Goal: Task Accomplishment & Management: Use online tool/utility

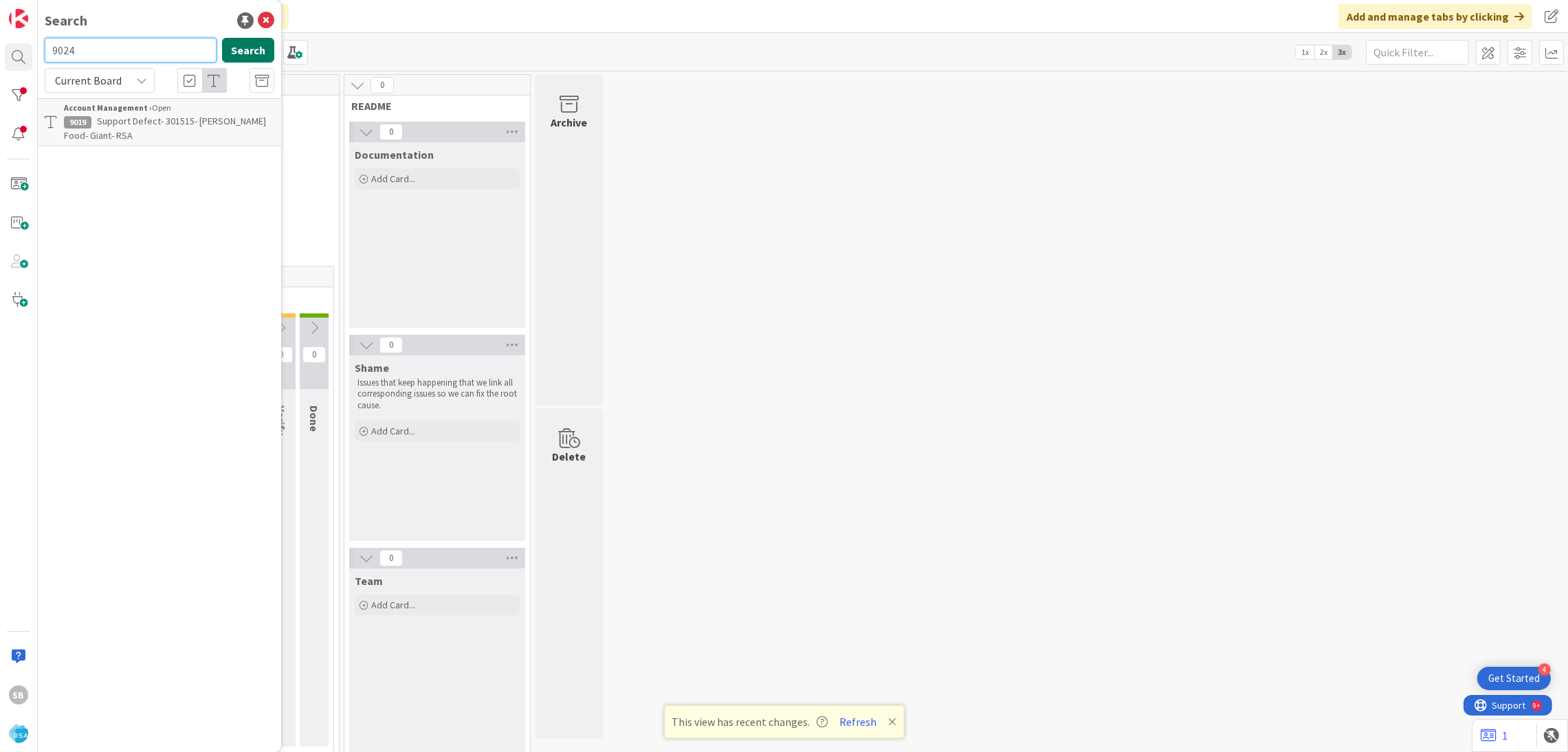
type input "9024"
click at [248, 54] on button "Search" at bounding box center [248, 50] width 52 height 25
click at [208, 112] on div "Account Management › Open" at bounding box center [169, 108] width 211 height 13
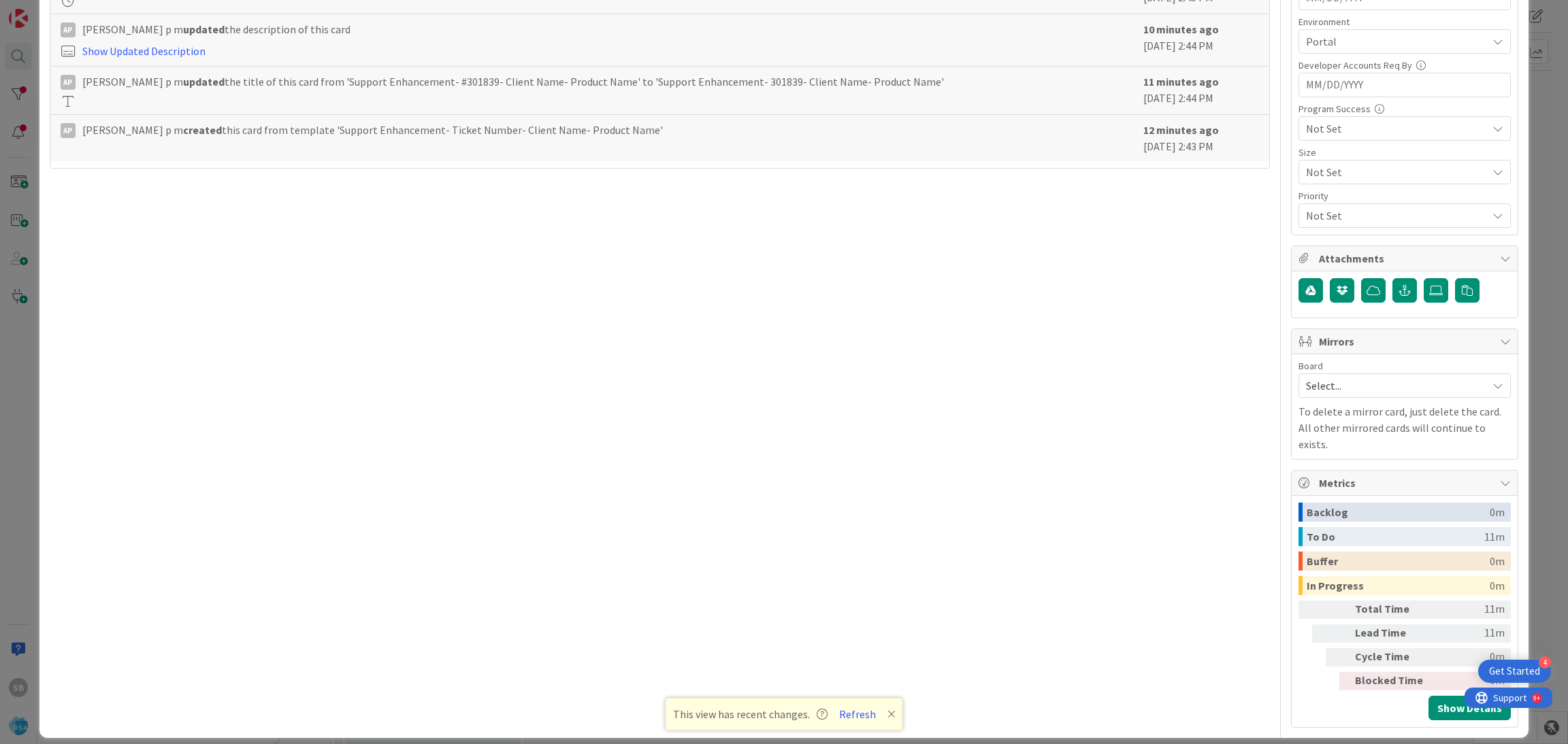
click at [1322, 392] on span "Select..." at bounding box center [1393, 385] width 175 height 19
click at [1324, 480] on span "Software Development" at bounding box center [1414, 473] width 180 height 20
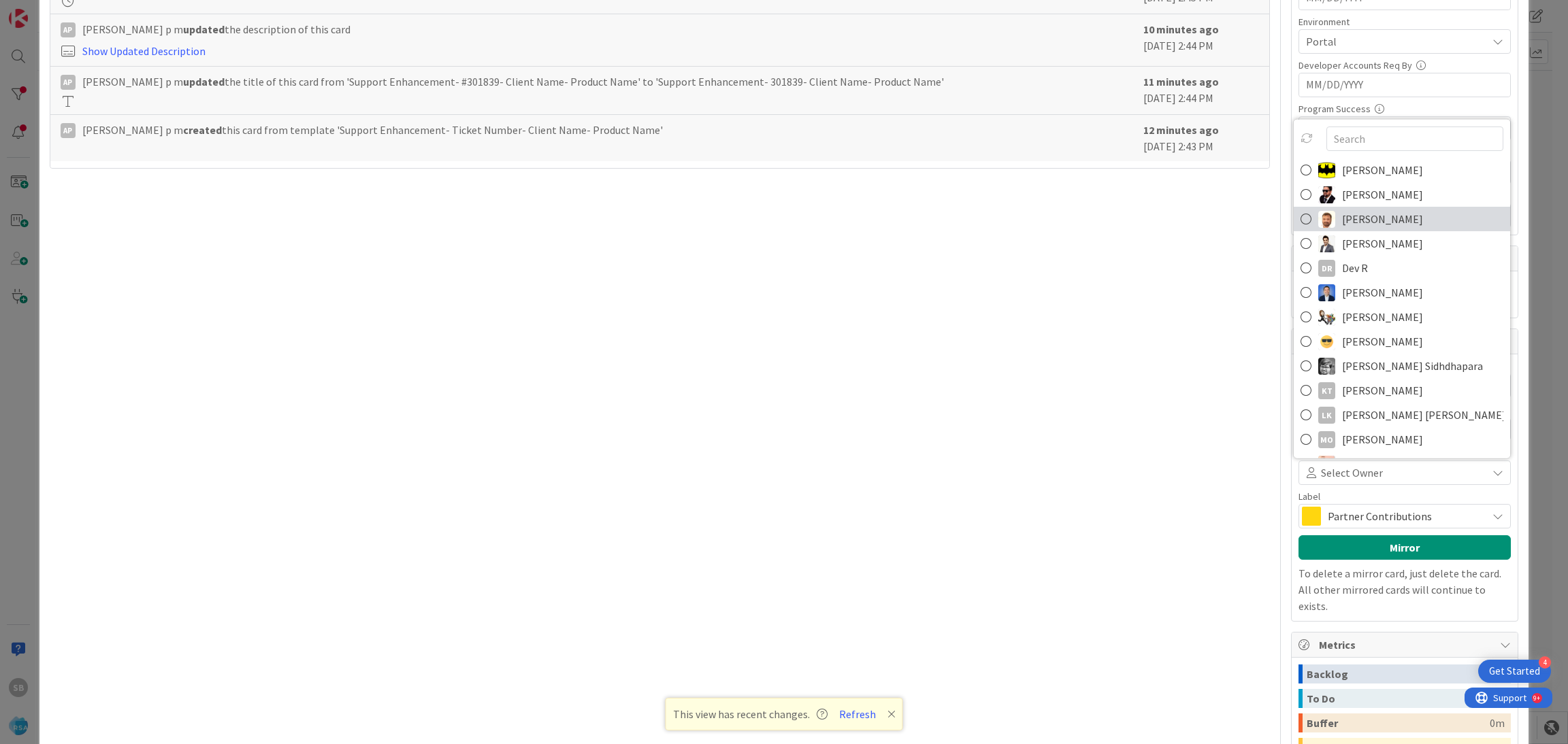
click at [1342, 220] on span "[PERSON_NAME]" at bounding box center [1382, 219] width 81 height 20
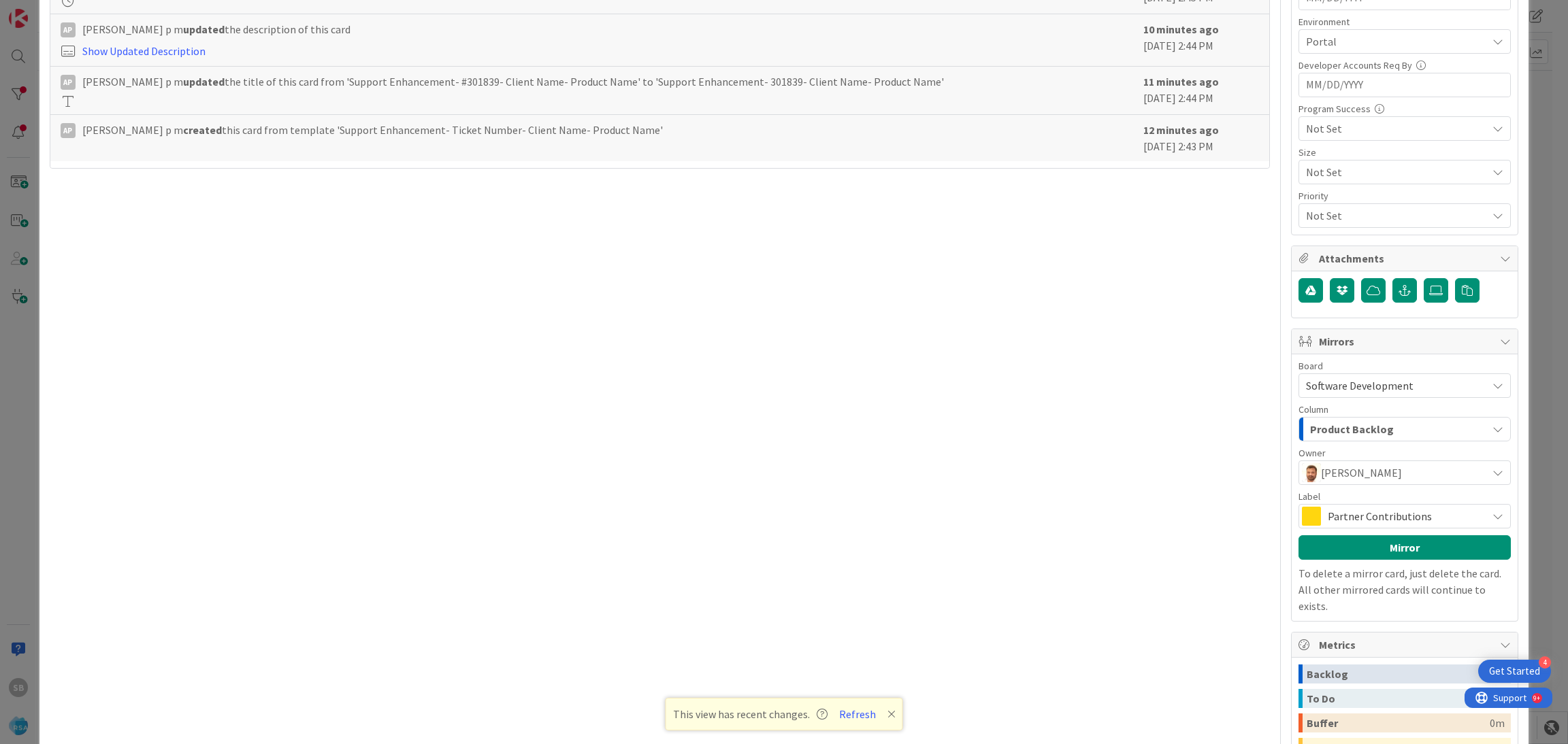
click at [1338, 531] on div "Board Software Development Account Management Software Development Column Produ…" at bounding box center [1404, 488] width 212 height 253
click at [1328, 514] on span "Partner Contributions" at bounding box center [1403, 515] width 152 height 19
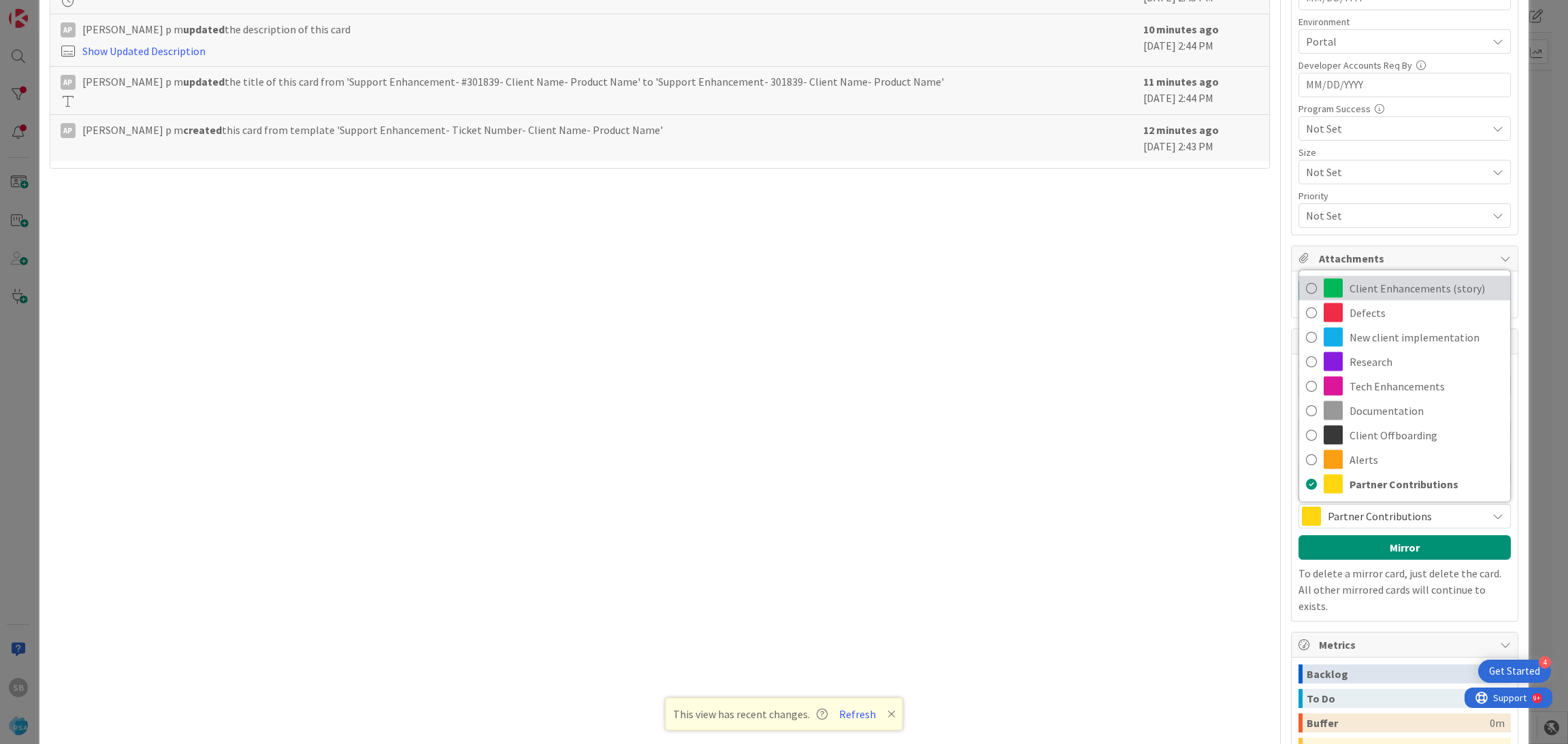
click at [1397, 287] on span "Client Enhancements (story)" at bounding box center [1426, 288] width 154 height 20
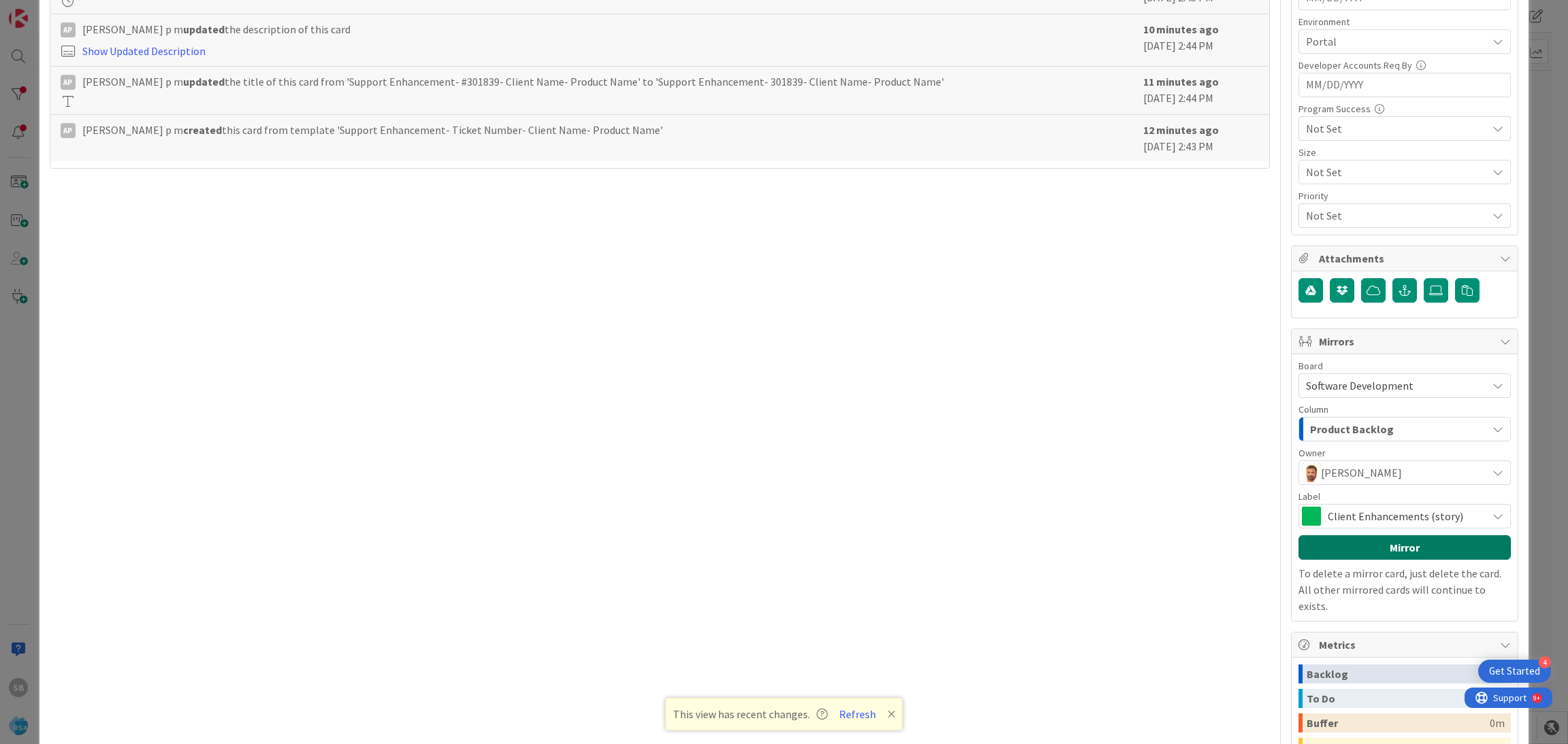
click at [1379, 548] on button "Mirror" at bounding box center [1404, 547] width 212 height 25
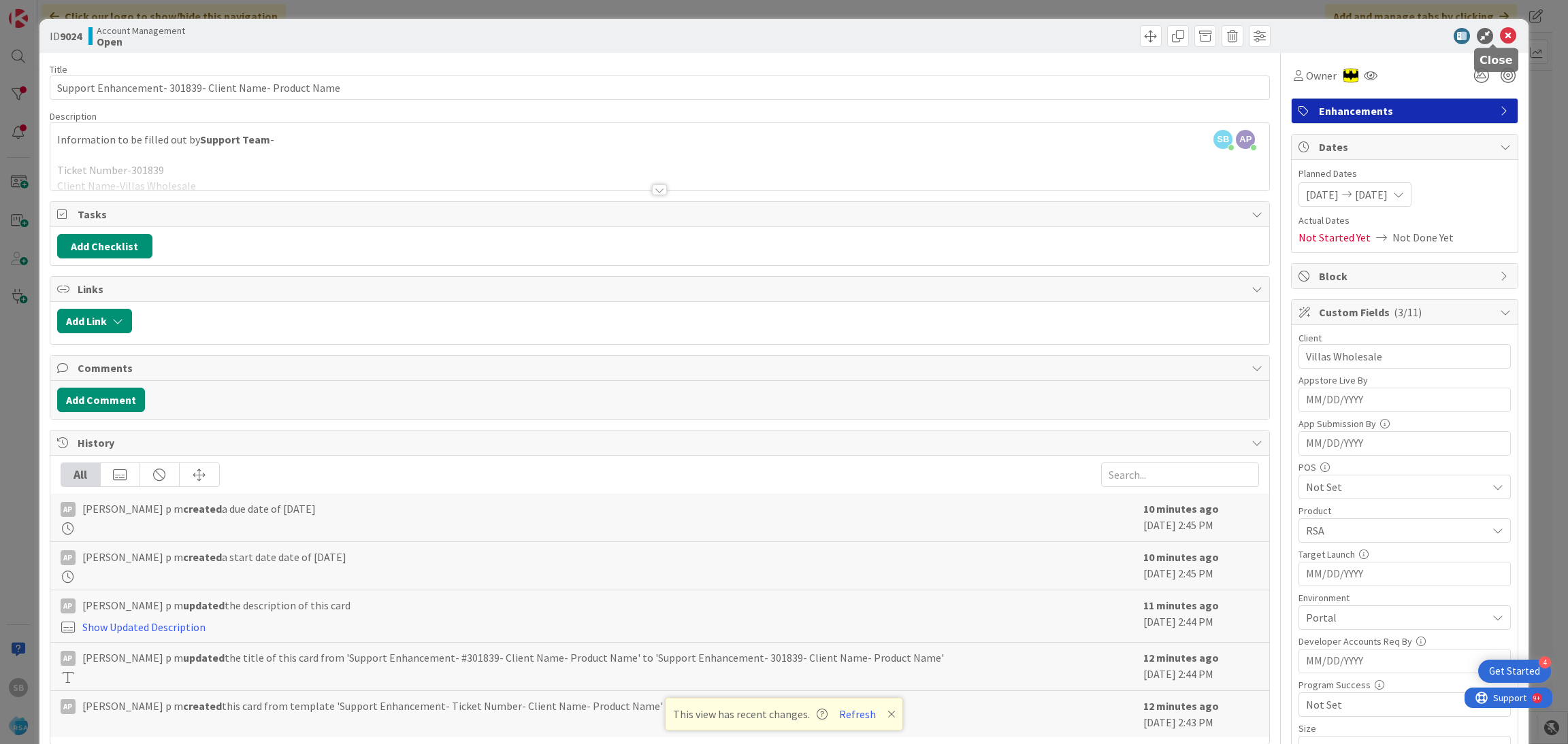
click at [1499, 30] on icon at bounding box center [1507, 36] width 16 height 16
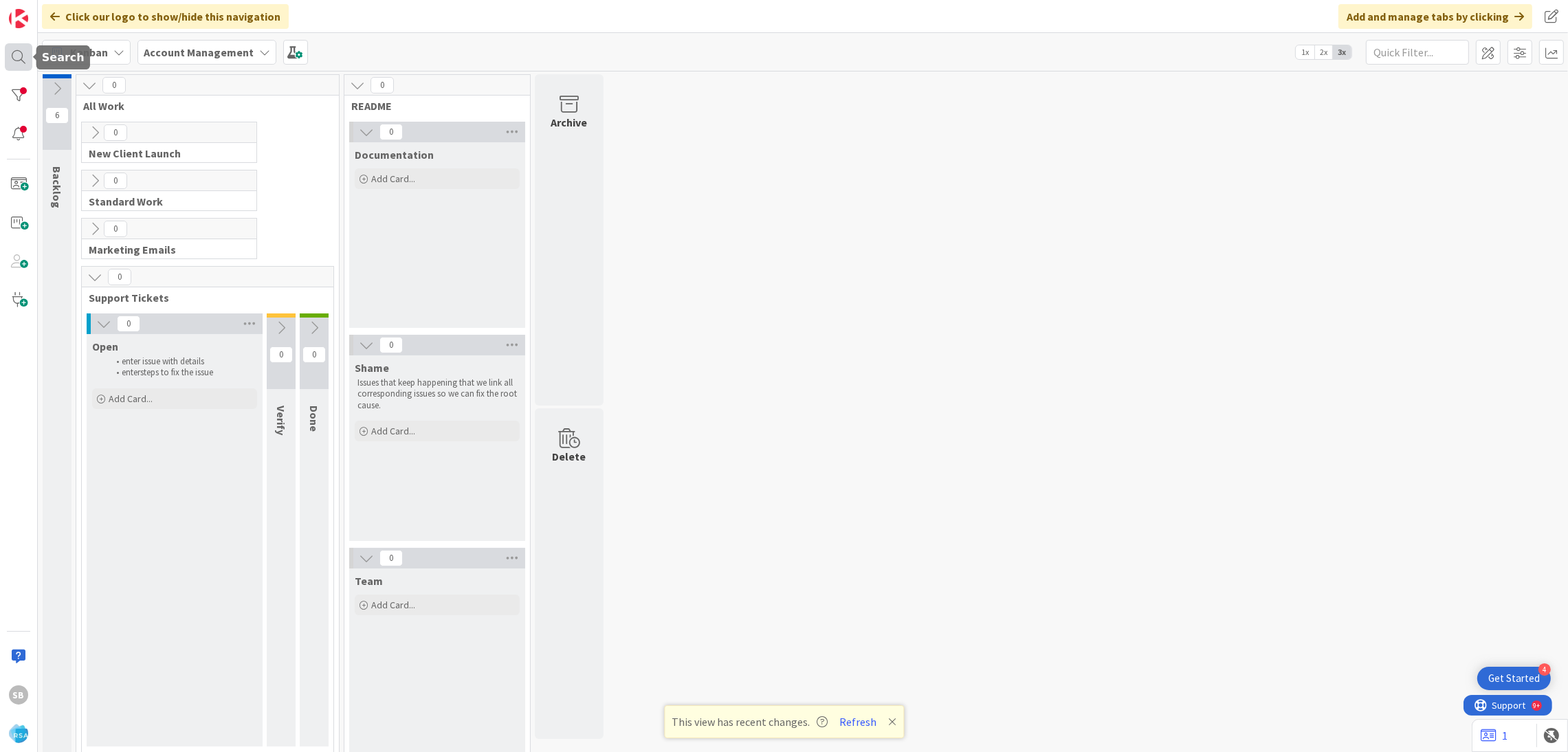
click at [13, 63] on div at bounding box center [18, 57] width 28 height 28
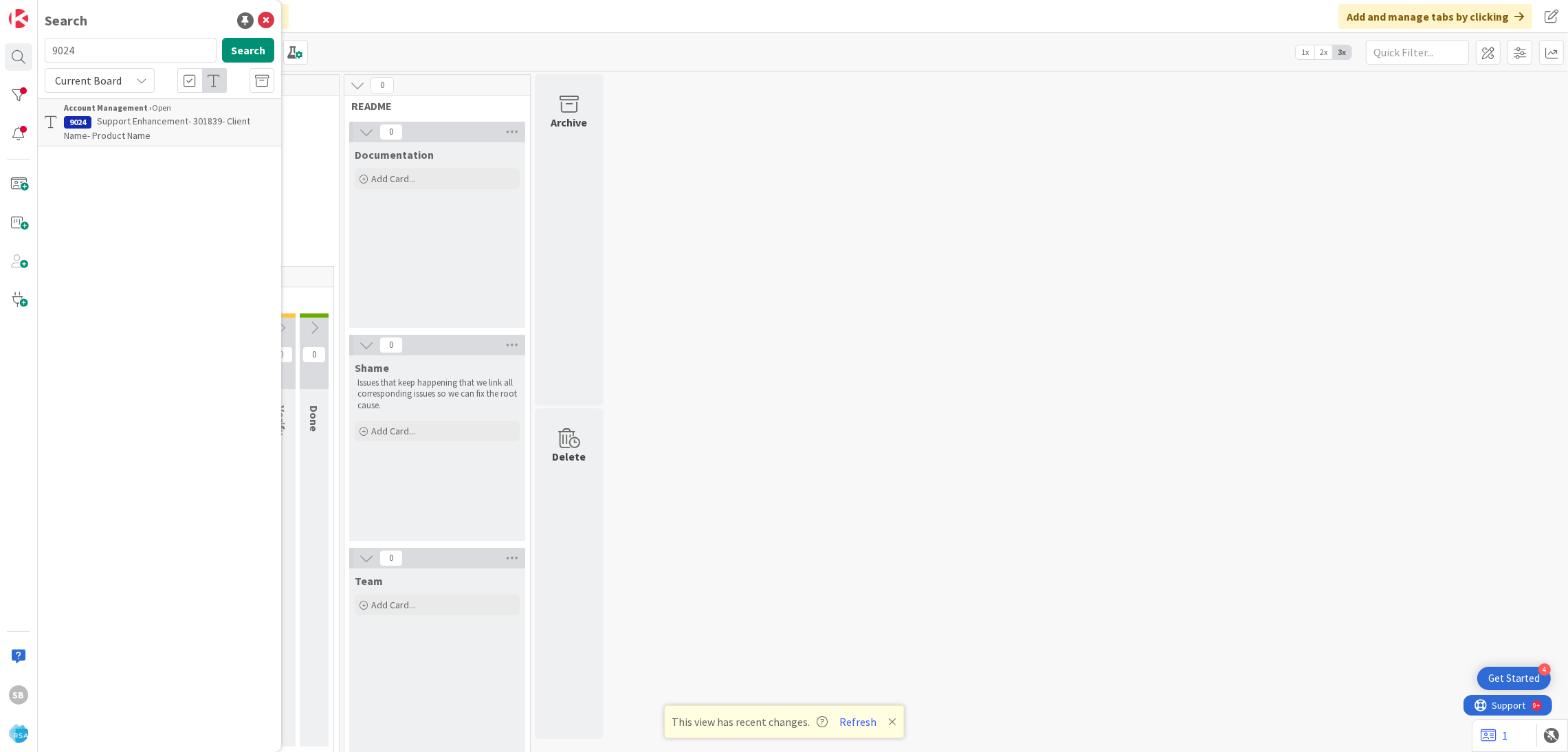
click at [185, 117] on span "Support Enhancement- 301839- Client Name- Product Name" at bounding box center [157, 129] width 186 height 27
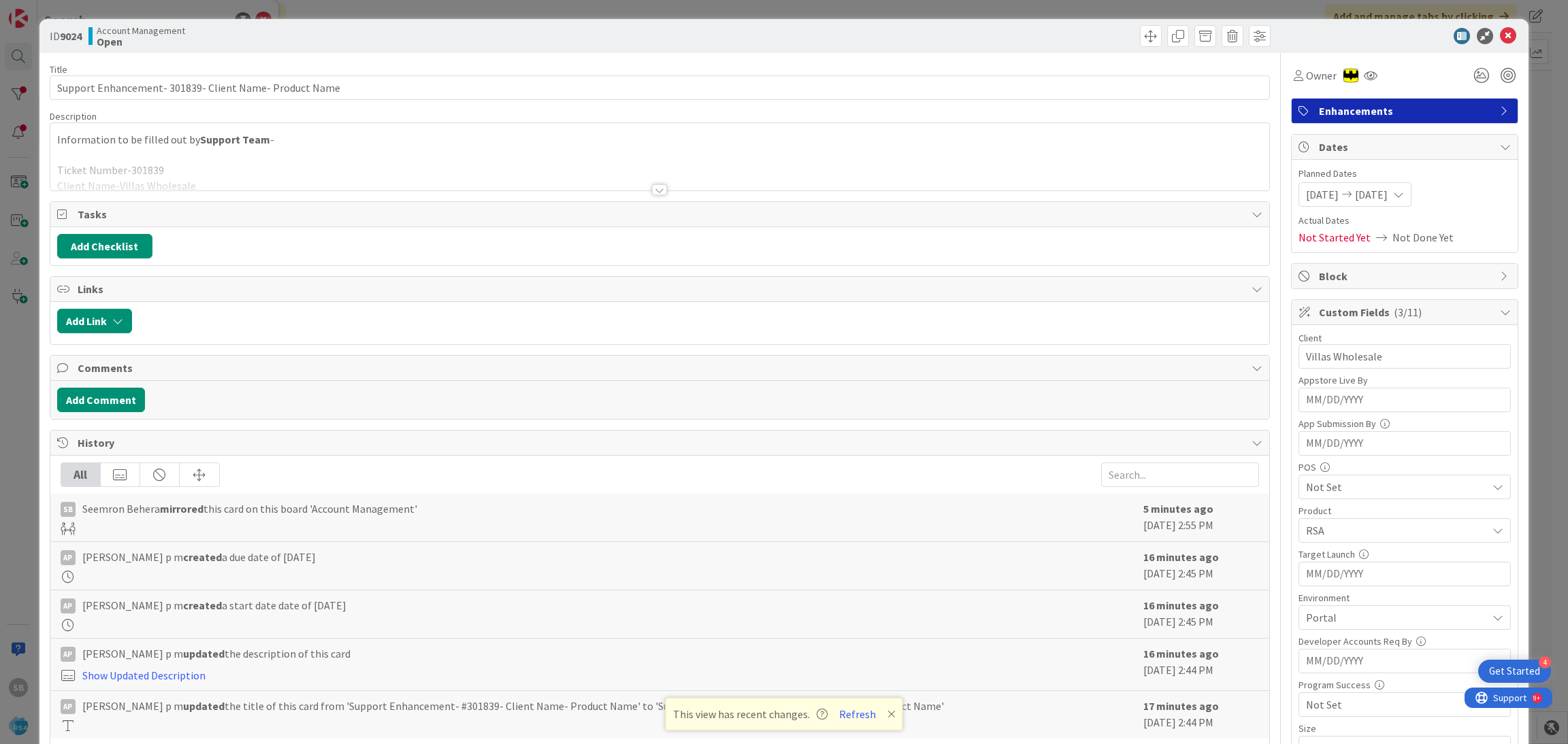
click at [847, 160] on div at bounding box center [661, 173] width 1220 height 35
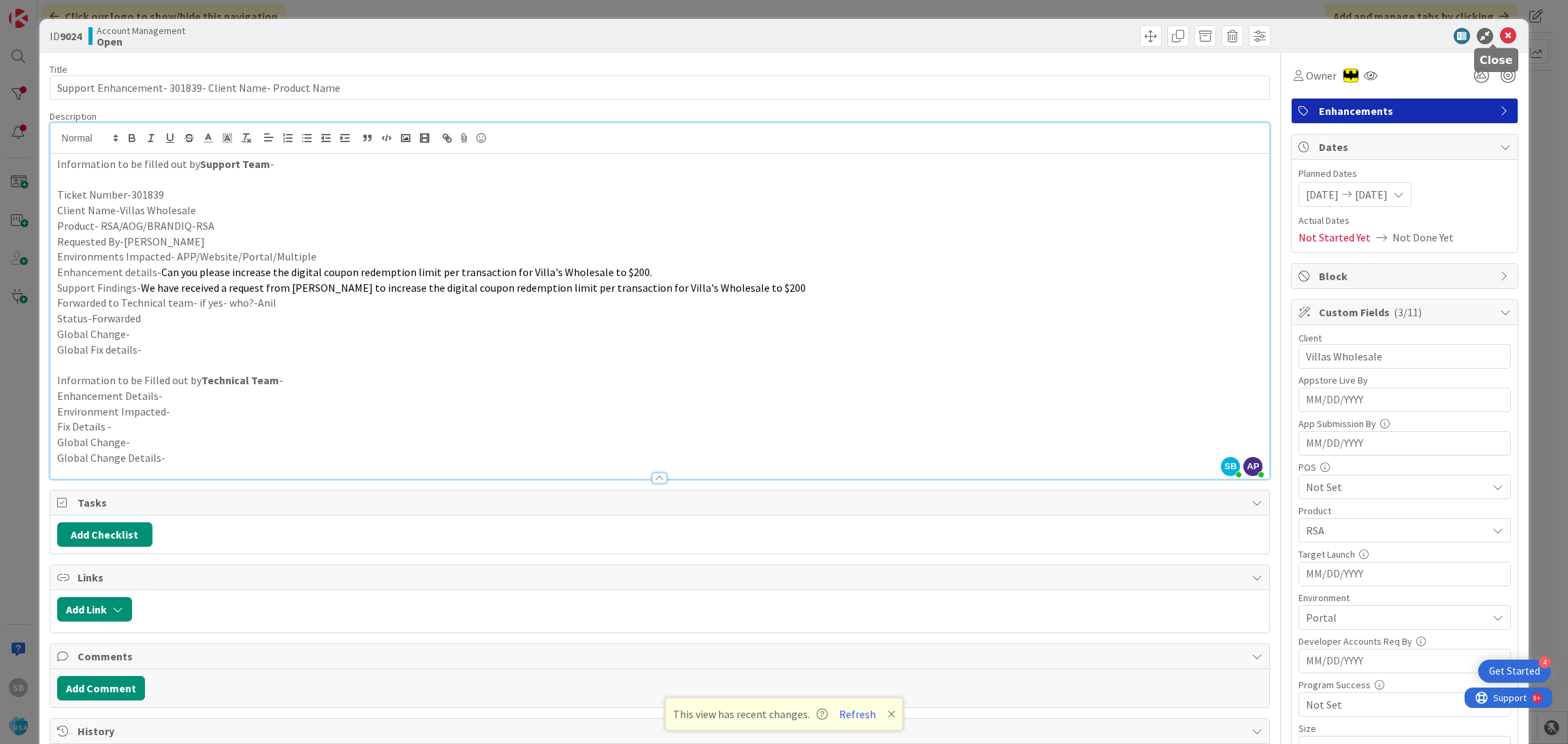
click at [1499, 39] on icon at bounding box center [1507, 36] width 16 height 16
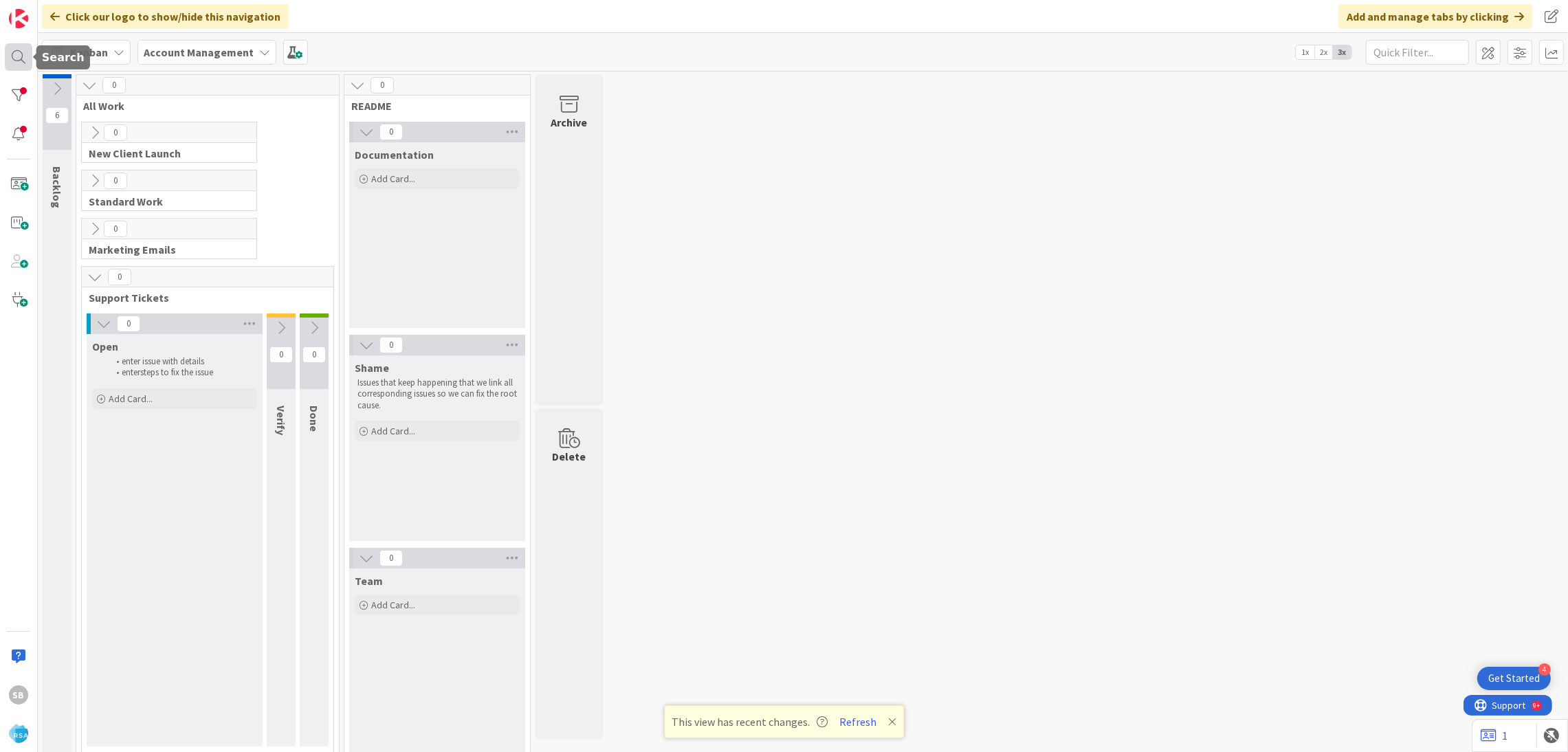
click at [25, 51] on div at bounding box center [18, 57] width 28 height 28
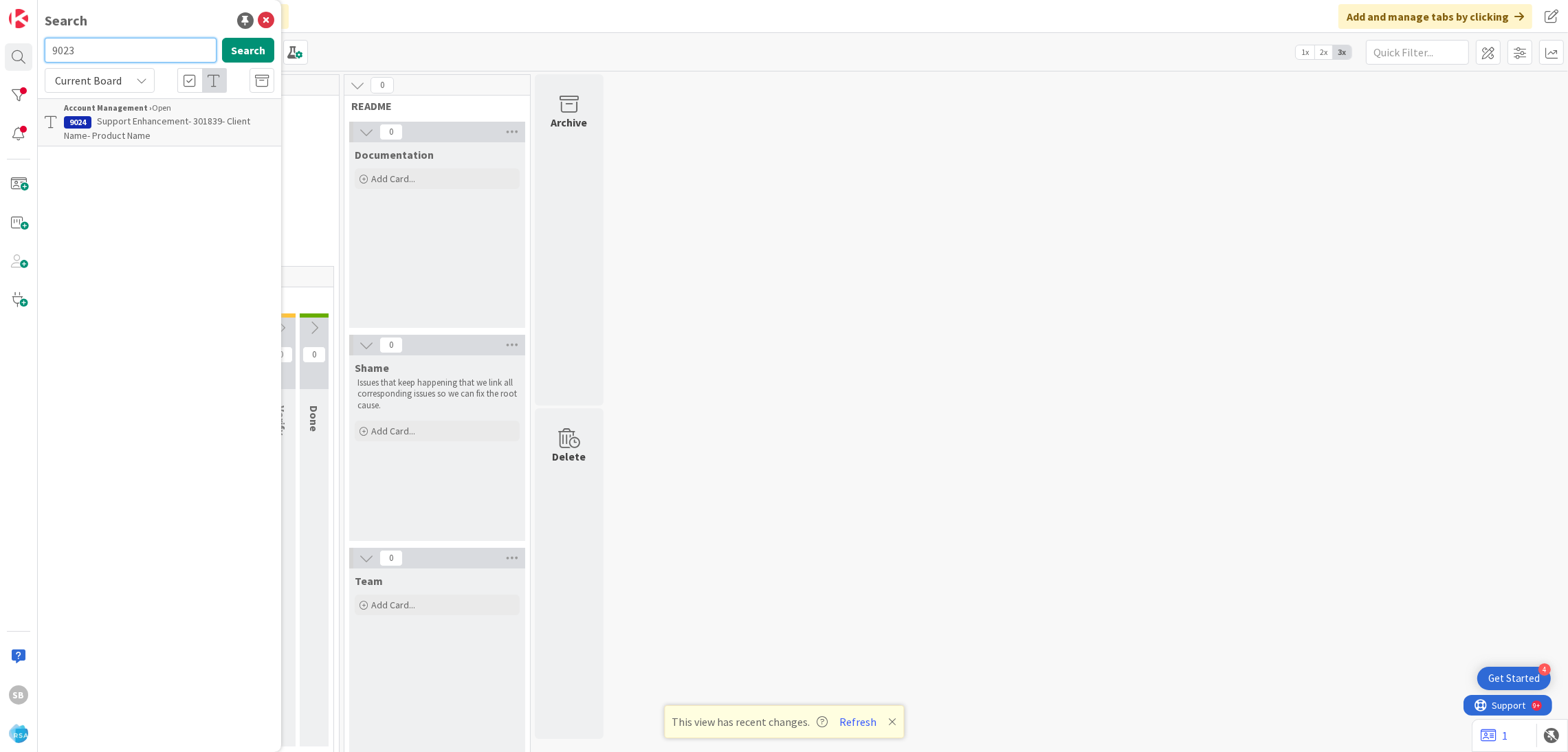
type input "9023"
click at [175, 120] on span "Support Maintenance - 301813- HGG-RSA" at bounding box center [180, 121] width 166 height 13
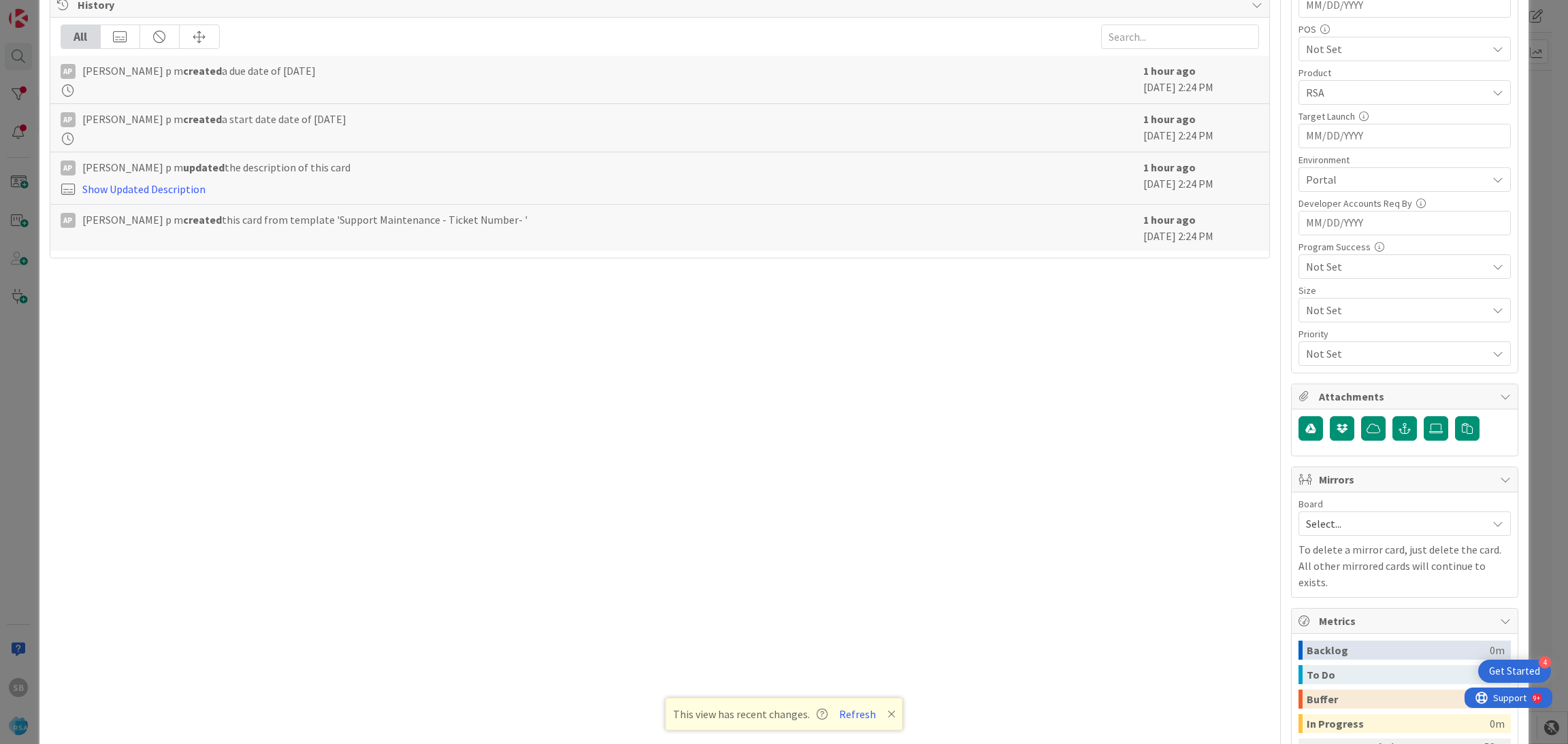
scroll to position [441, 0]
click at [1320, 532] on div "Select..." at bounding box center [1404, 521] width 212 height 25
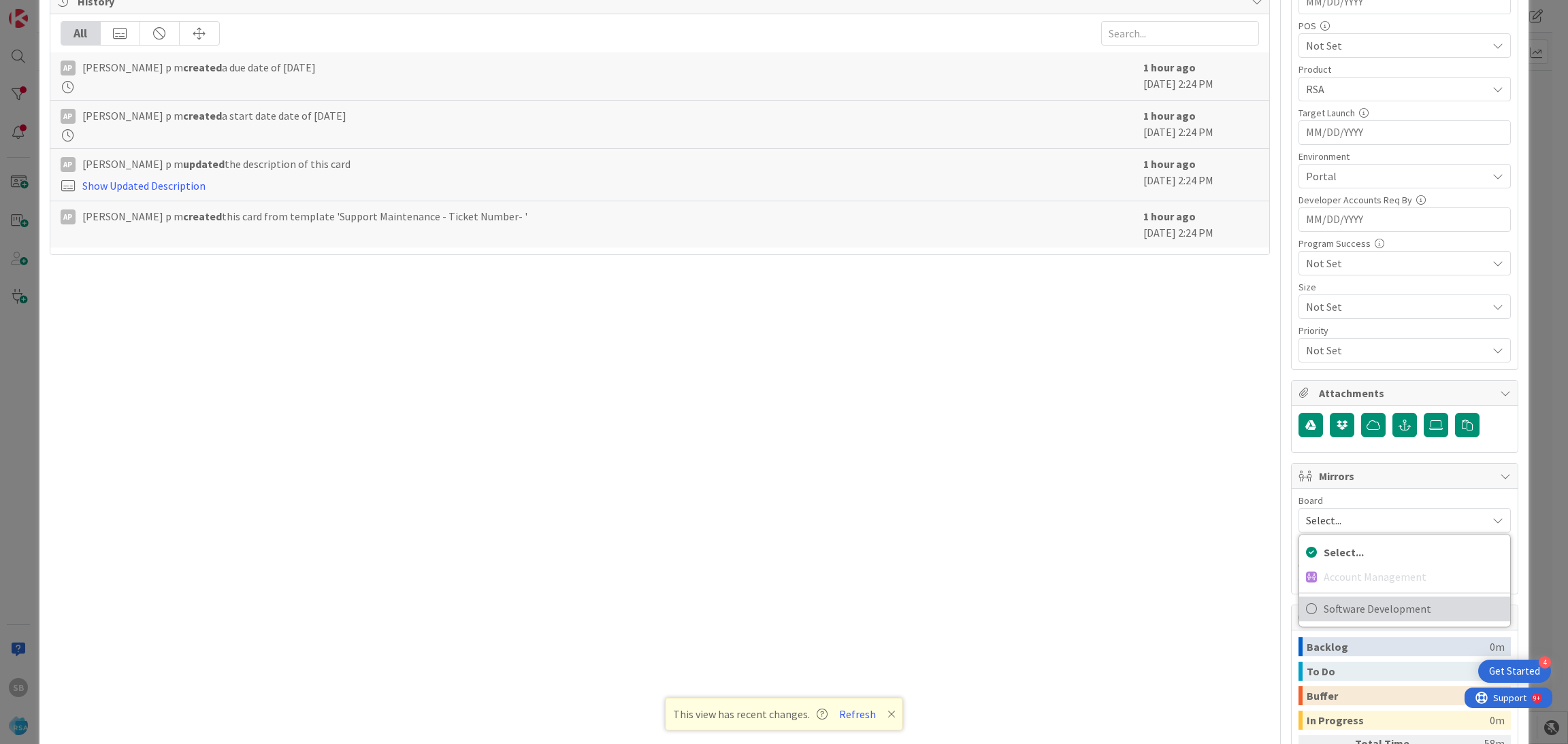
click at [1324, 619] on span "Software Development" at bounding box center [1414, 609] width 180 height 20
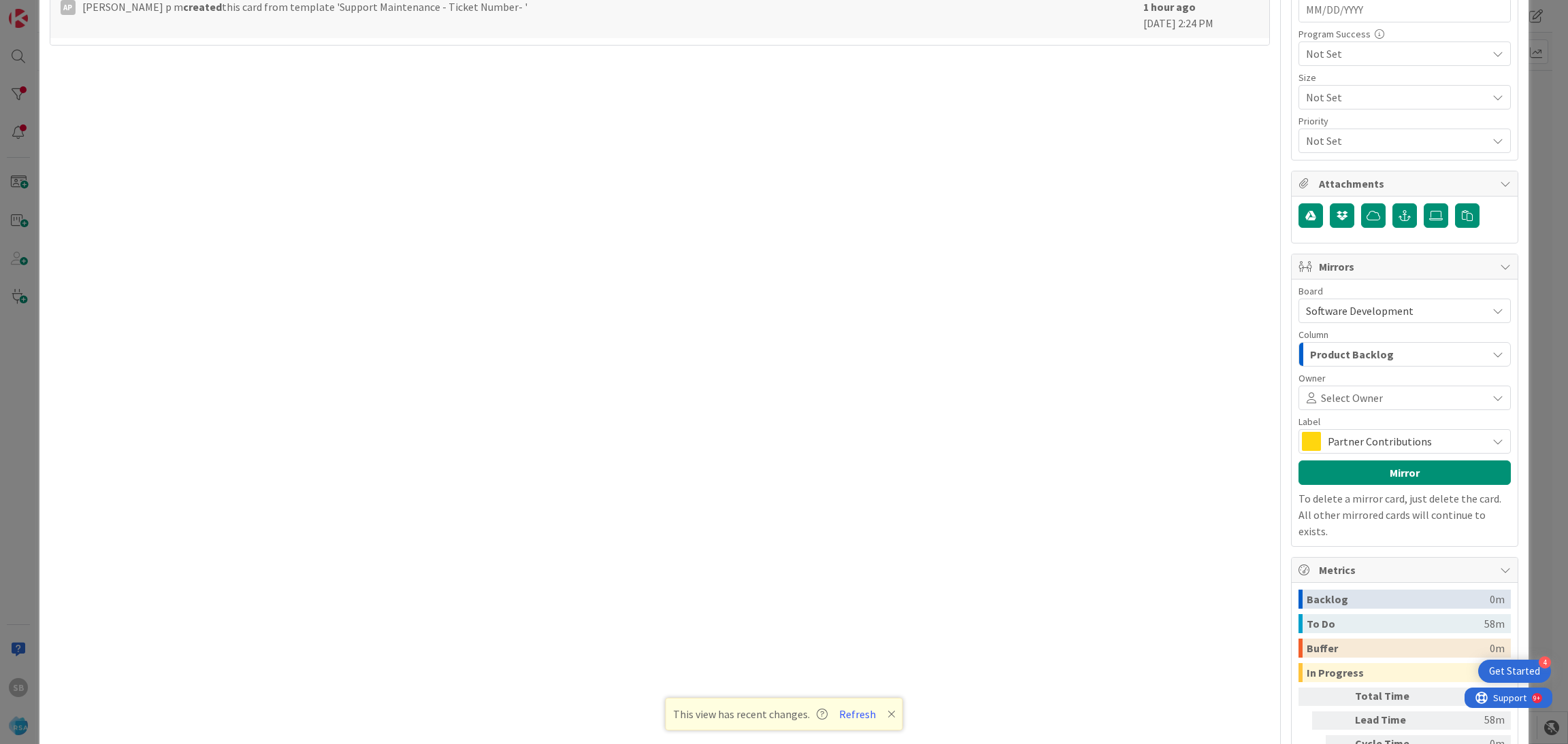
scroll to position [739, 0]
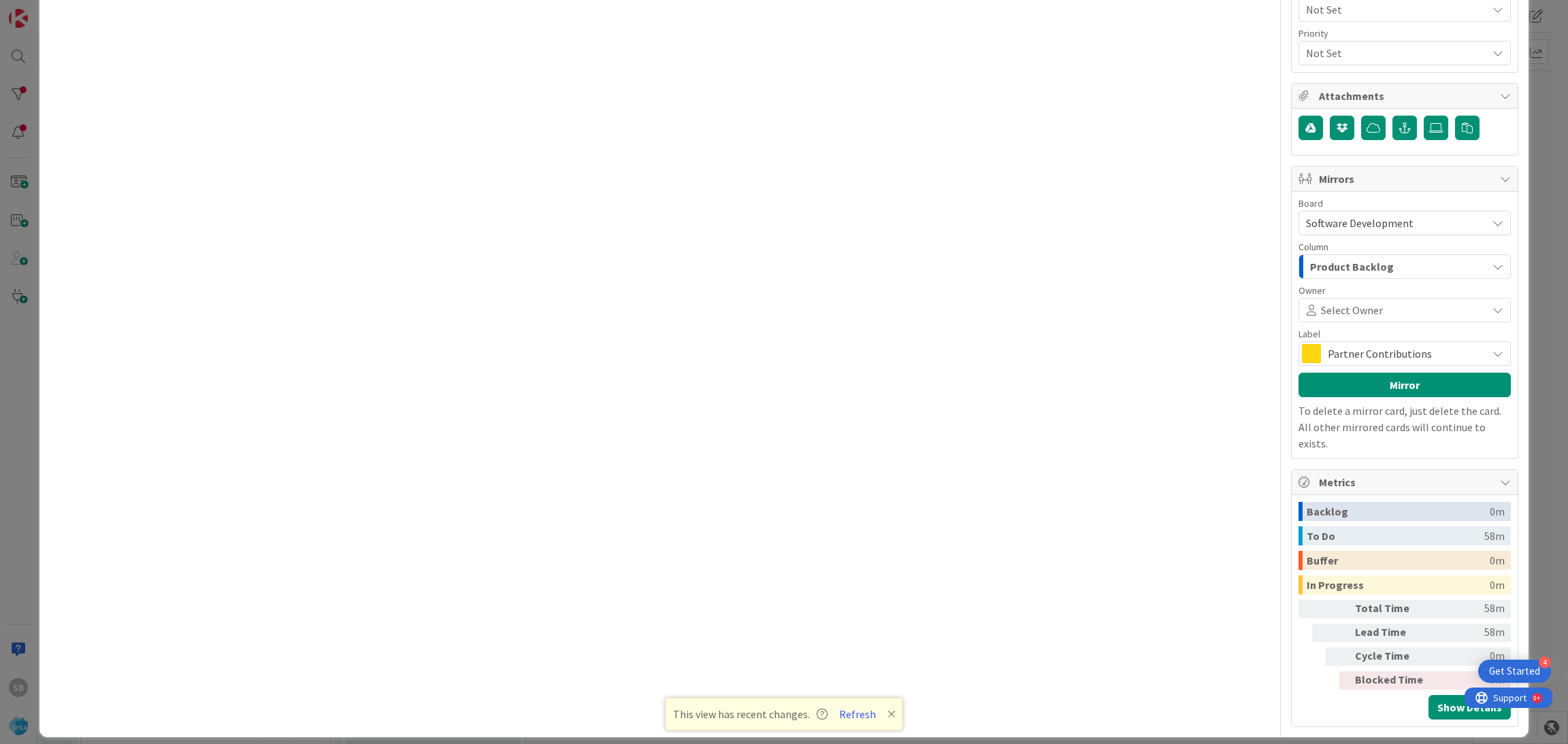
click at [1302, 311] on icon at bounding box center [1311, 310] width 19 height 11
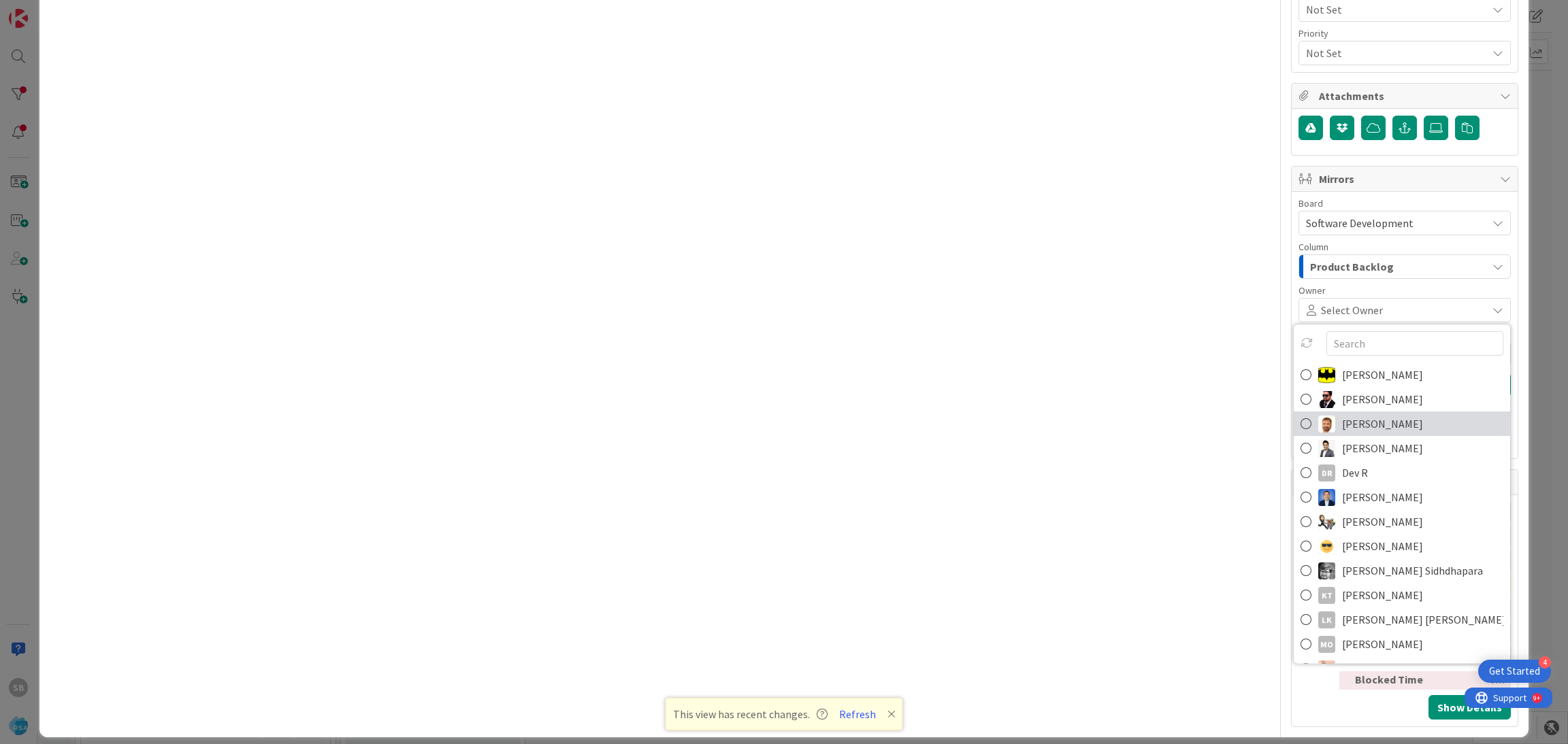
click at [1320, 430] on link "[PERSON_NAME]" at bounding box center [1401, 424] width 216 height 25
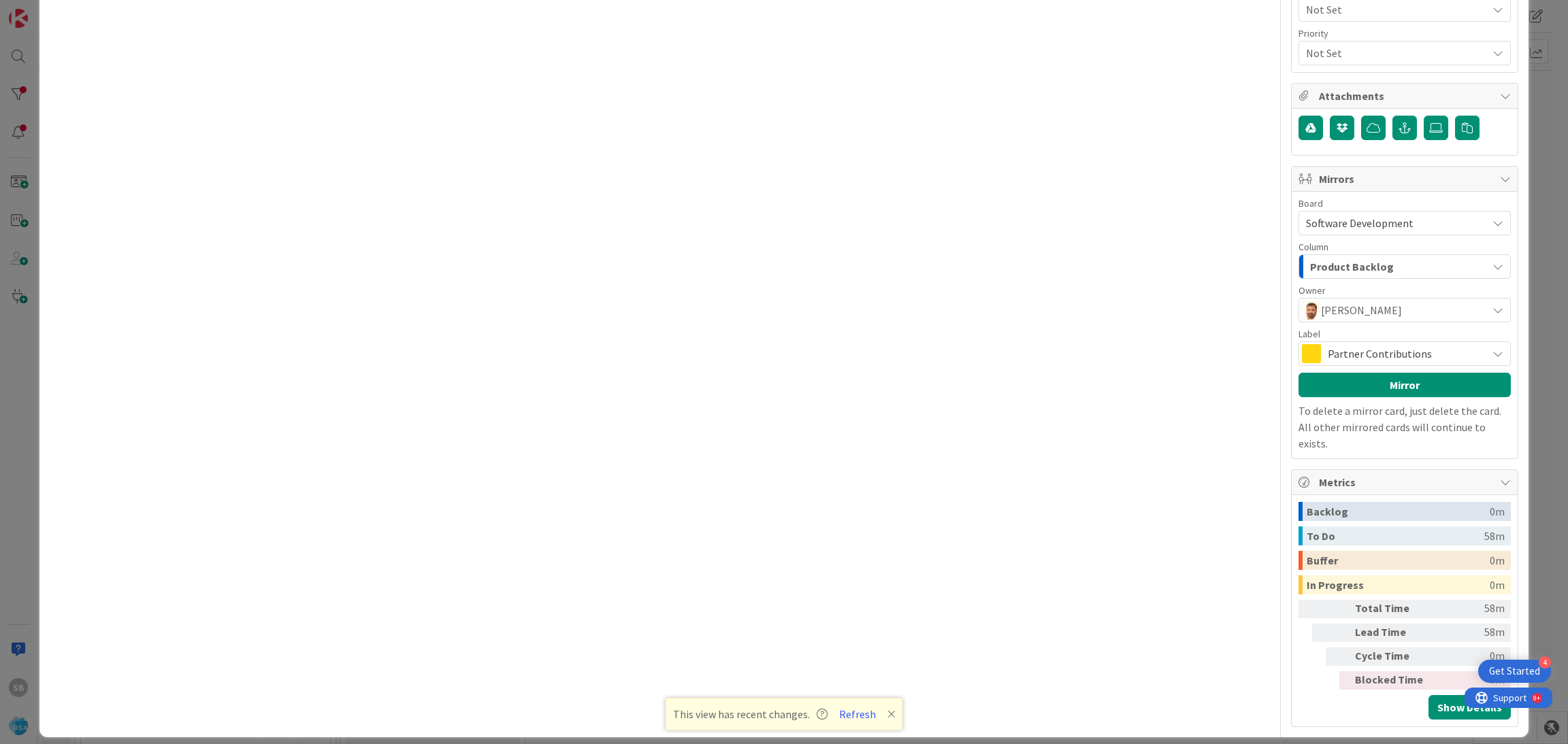
click at [1353, 360] on span "Partner Contributions" at bounding box center [1403, 353] width 152 height 19
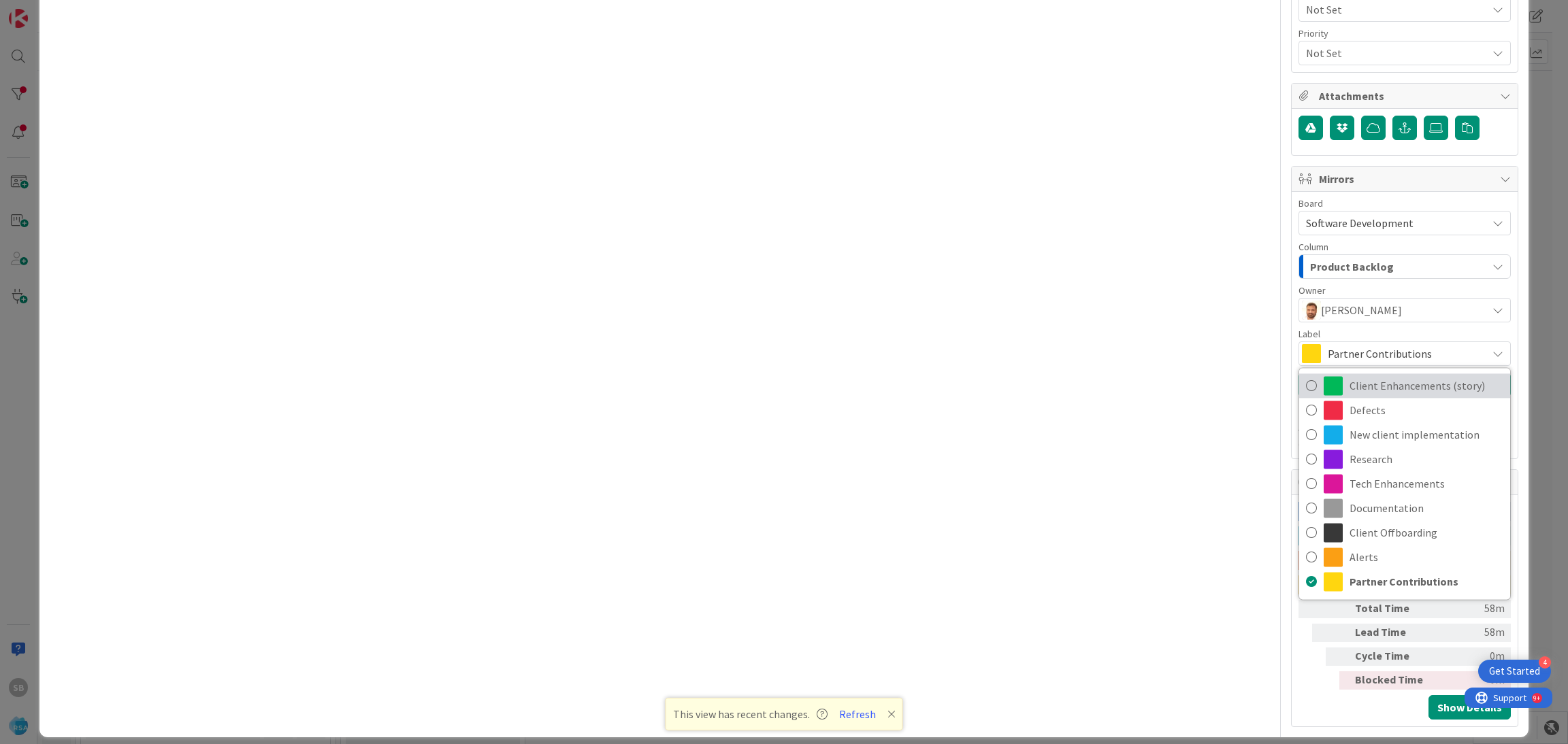
click at [1356, 385] on span "Client Enhancements (story)" at bounding box center [1426, 385] width 154 height 20
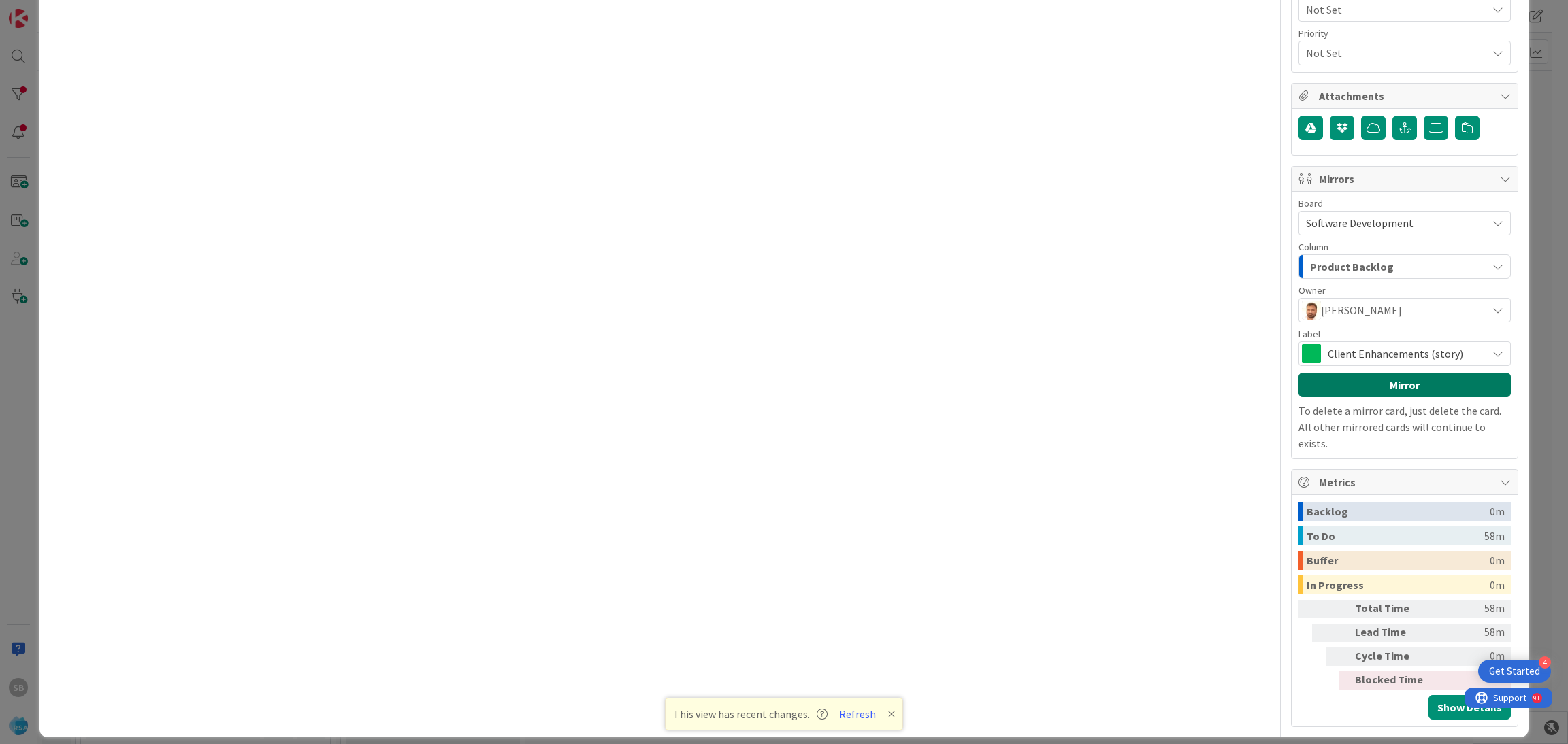
click at [1355, 385] on button "Mirror" at bounding box center [1404, 385] width 212 height 25
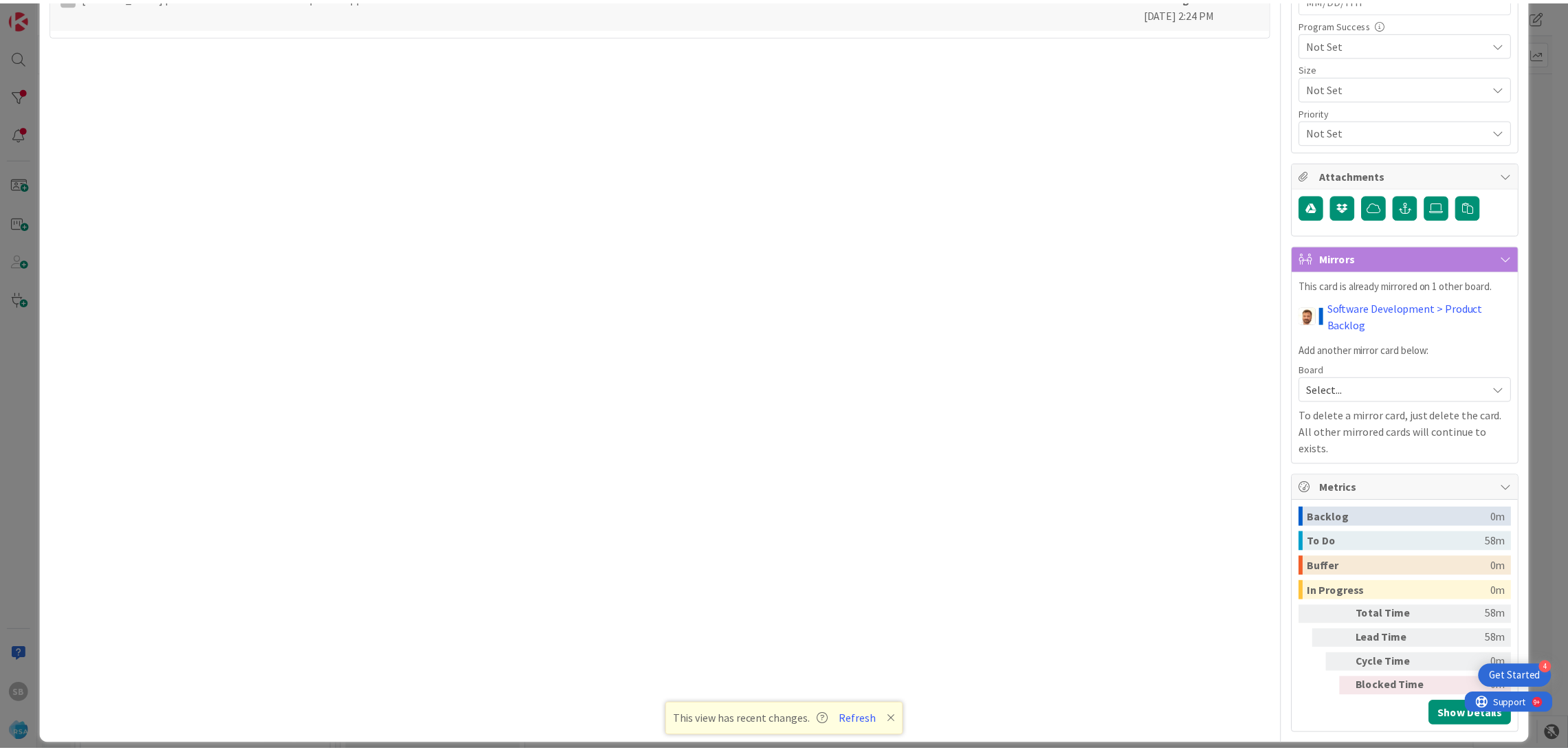
scroll to position [10, 0]
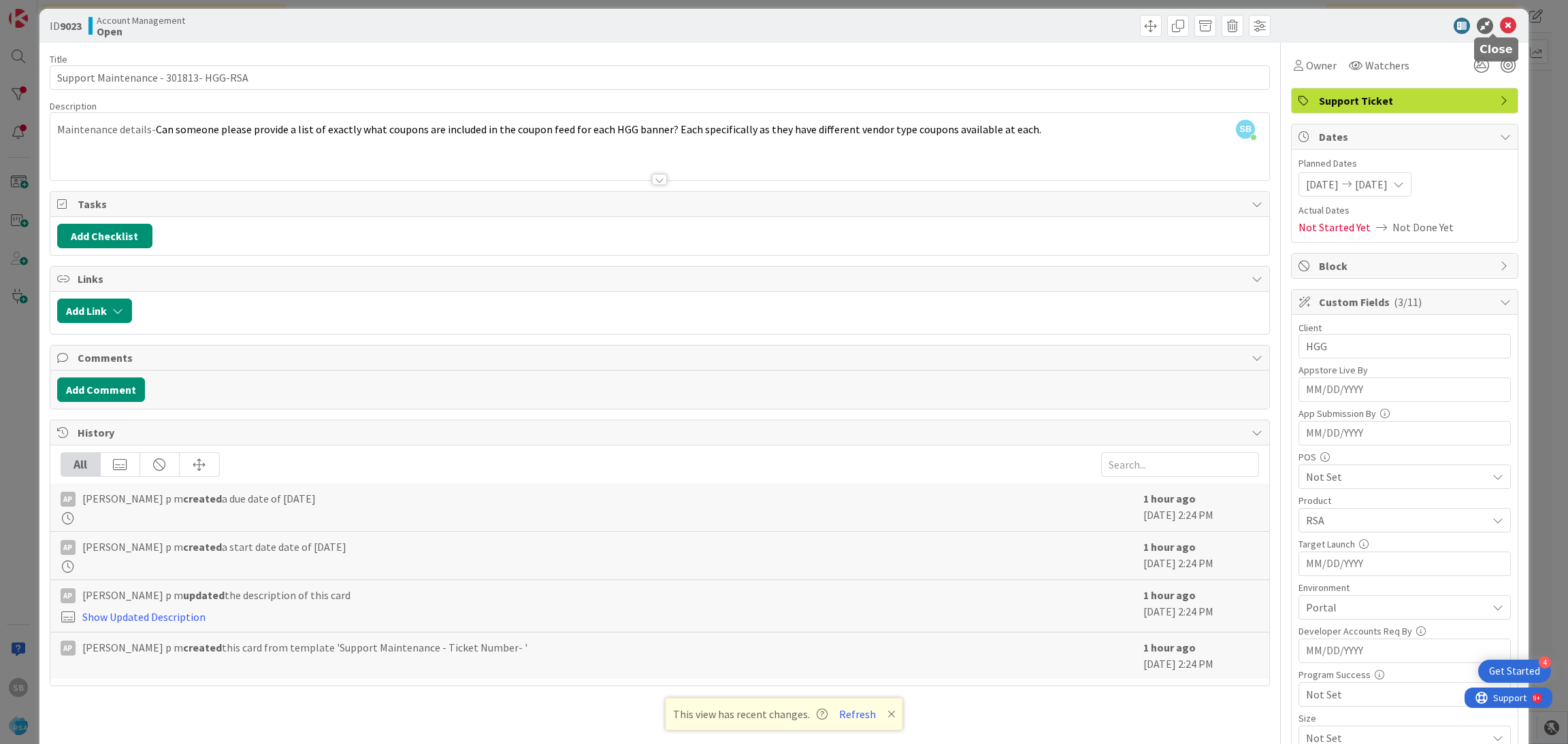
click at [1499, 25] on icon at bounding box center [1507, 26] width 16 height 16
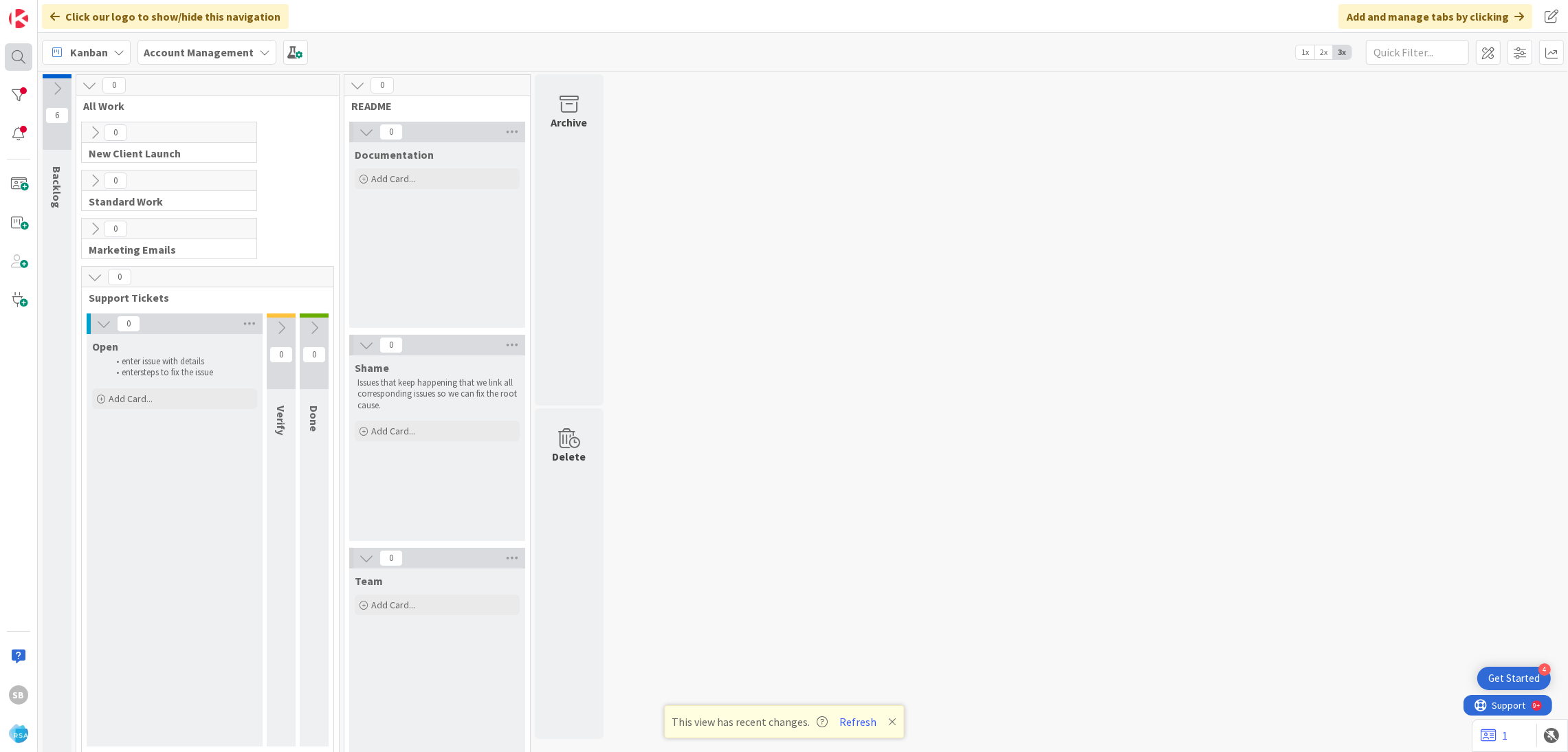
click at [22, 56] on div at bounding box center [18, 57] width 28 height 28
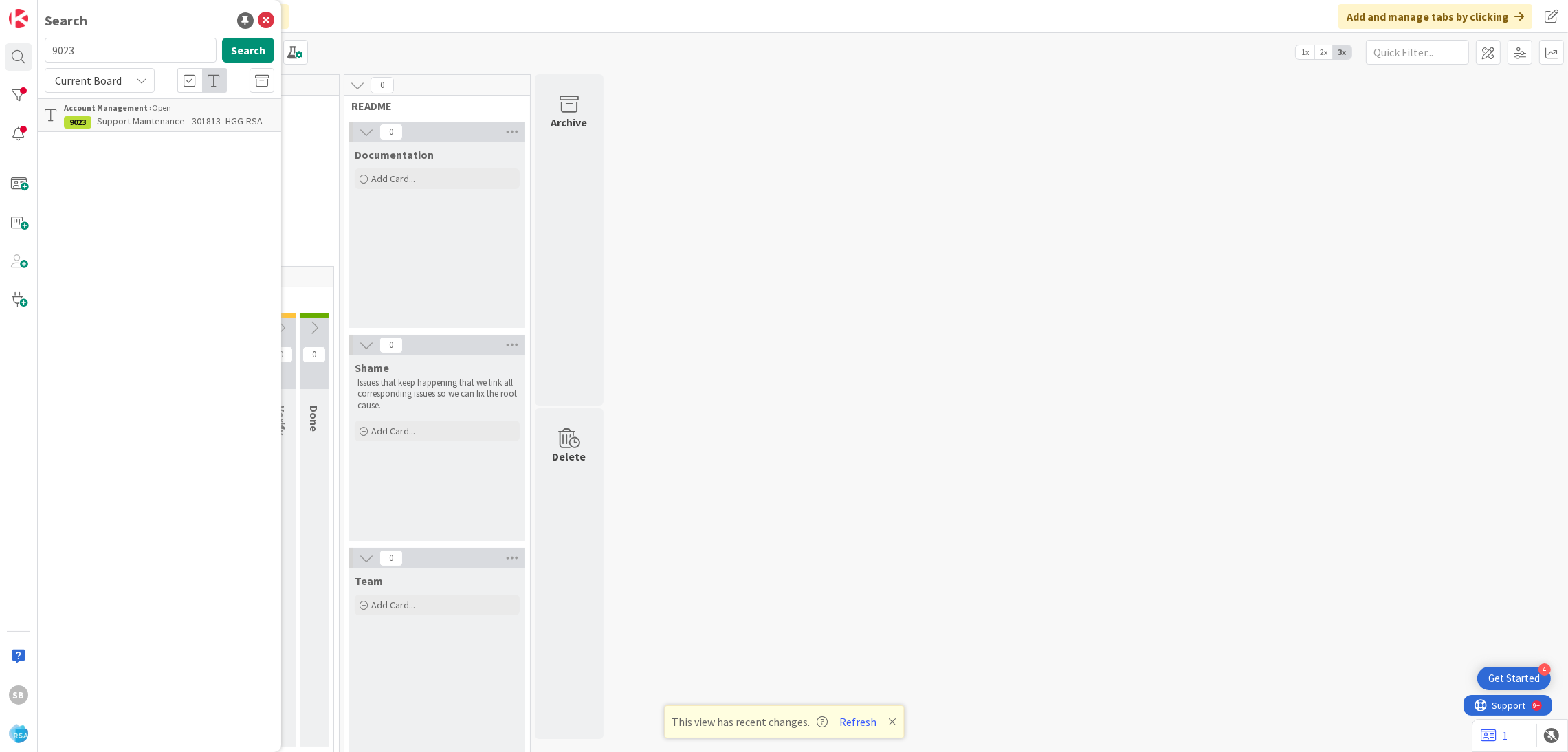
click at [214, 121] on span "Support Maintenance - 301813- HGG-RSA" at bounding box center [180, 121] width 166 height 13
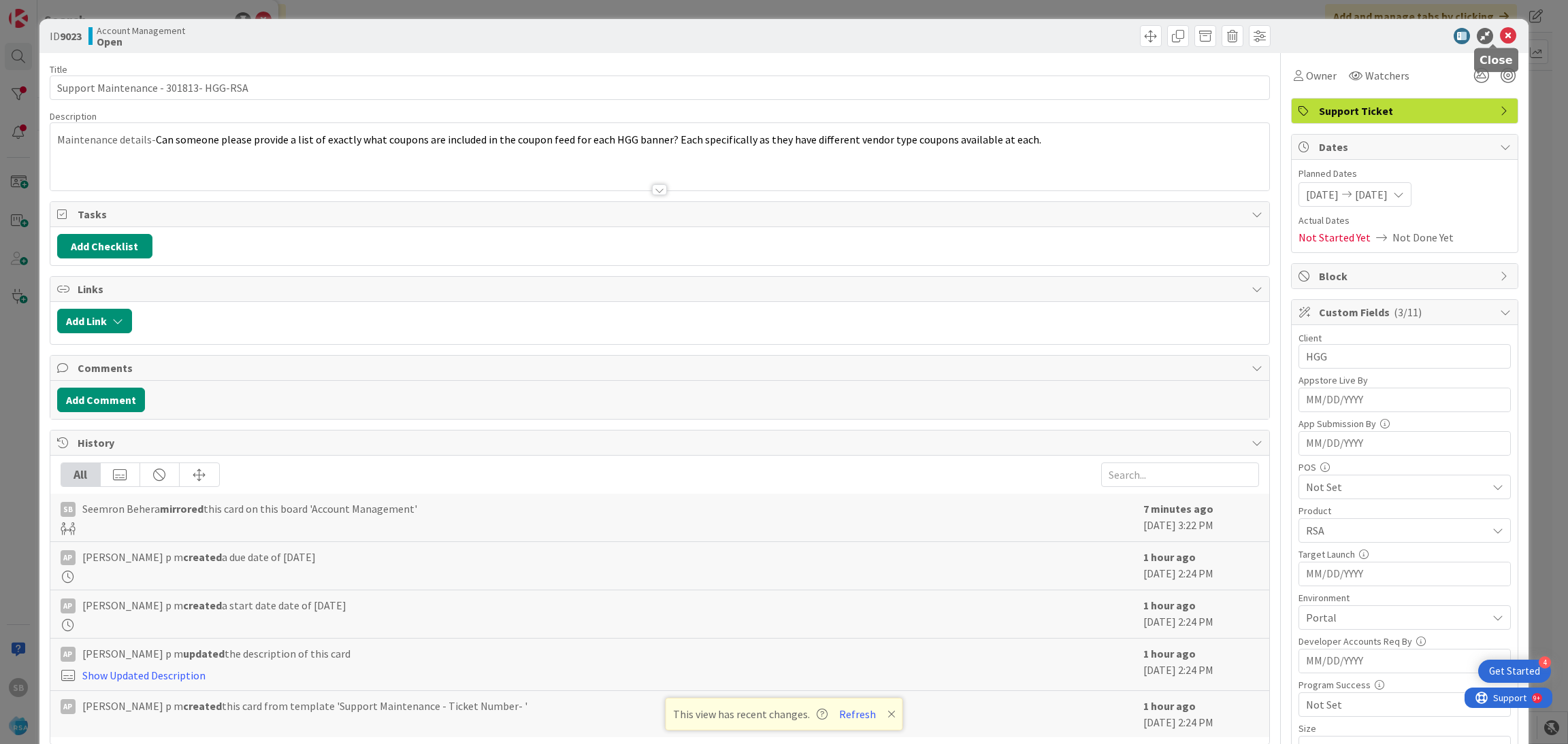
click at [1499, 28] on icon at bounding box center [1507, 36] width 16 height 16
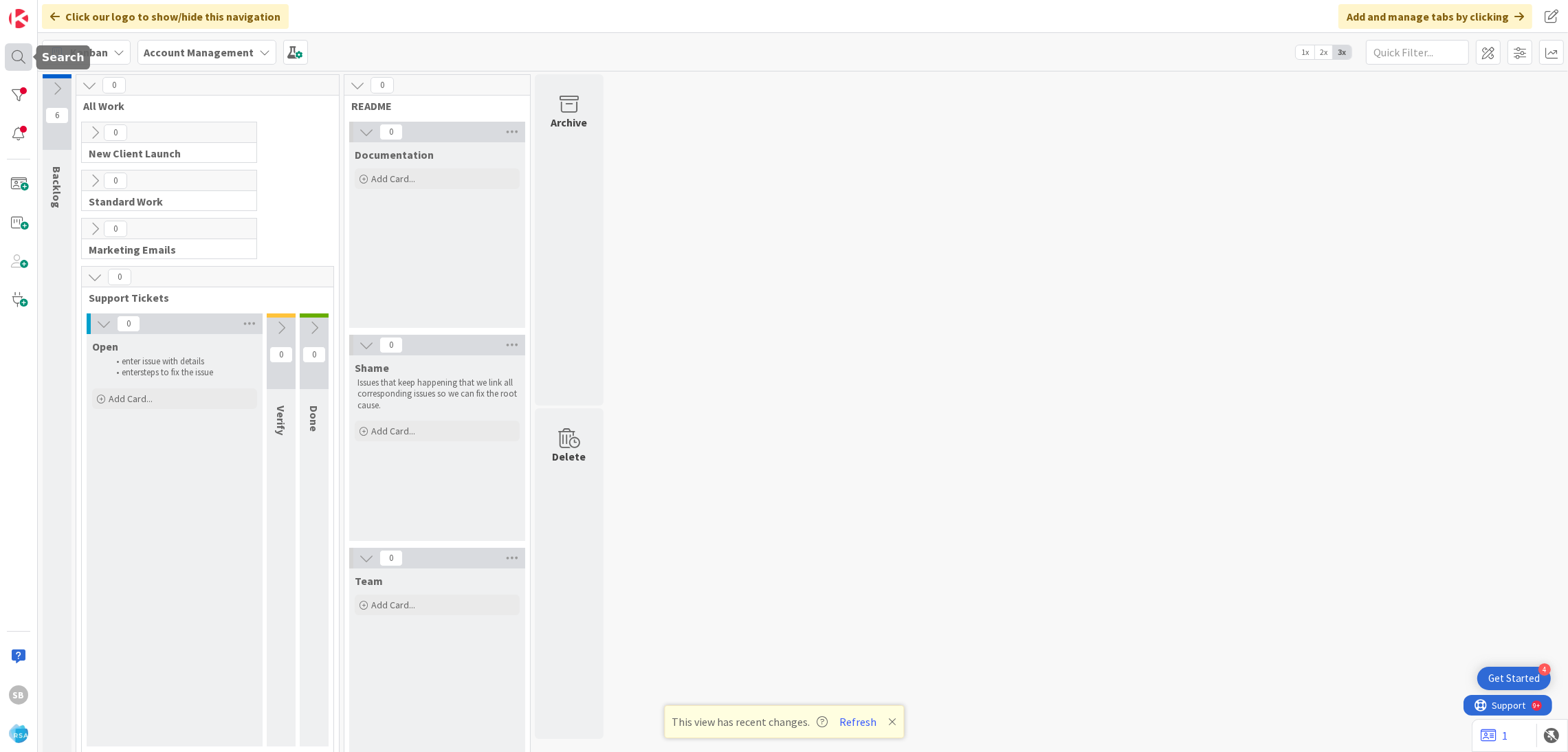
click at [10, 61] on div at bounding box center [18, 57] width 28 height 28
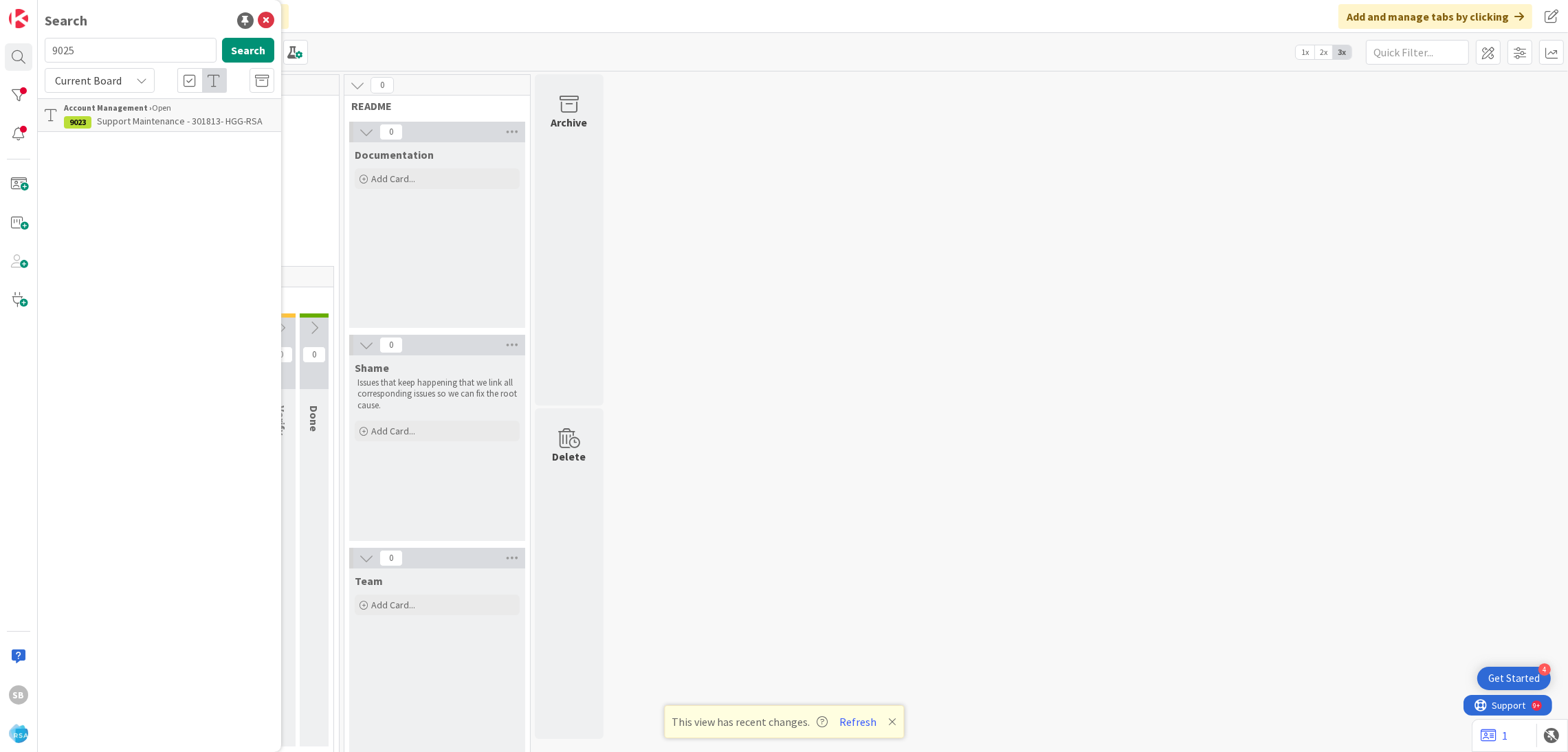
type input "9025"
click at [167, 115] on span "Support Defect- 301878- cloningers- RSA" at bounding box center [181, 121] width 167 height 13
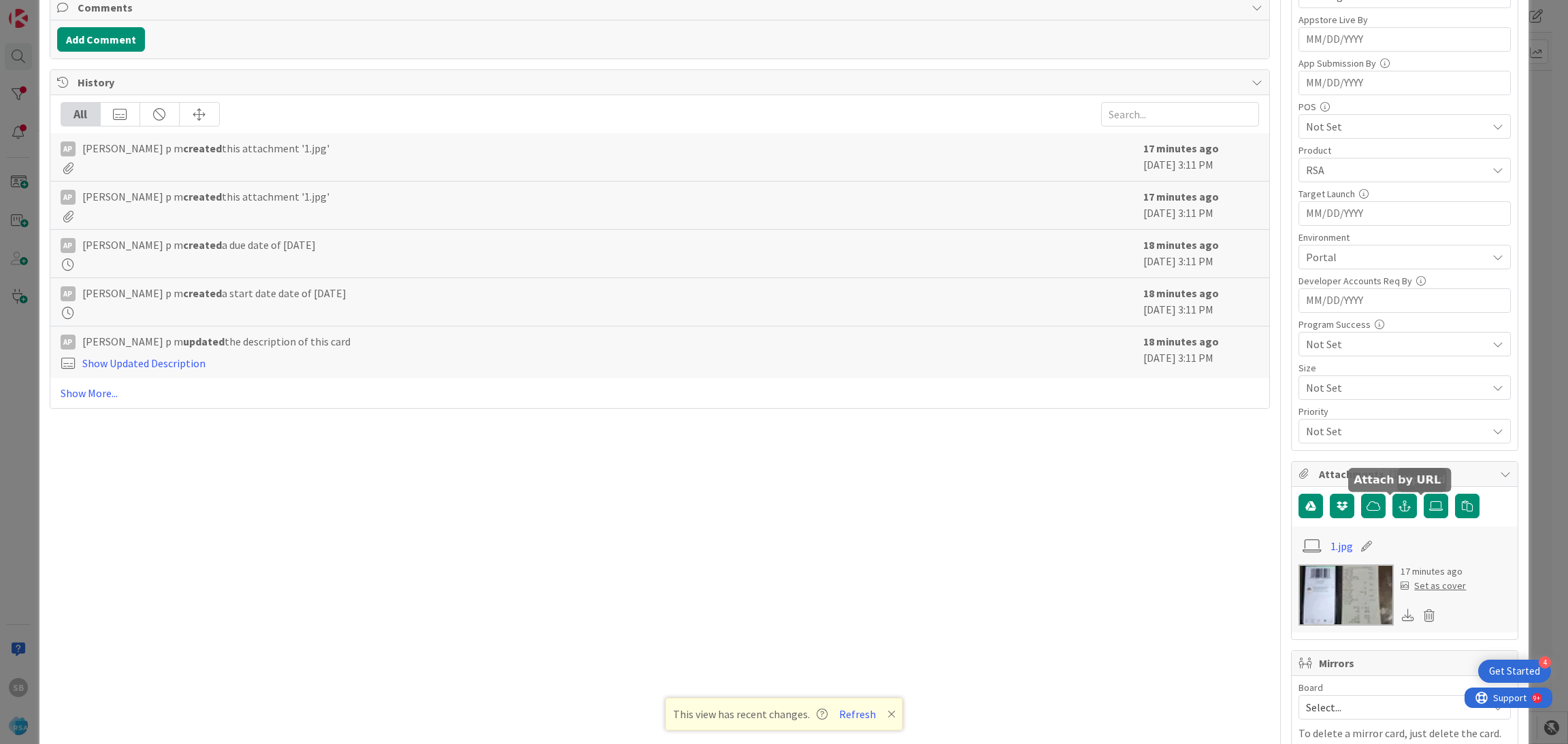
scroll to position [683, 0]
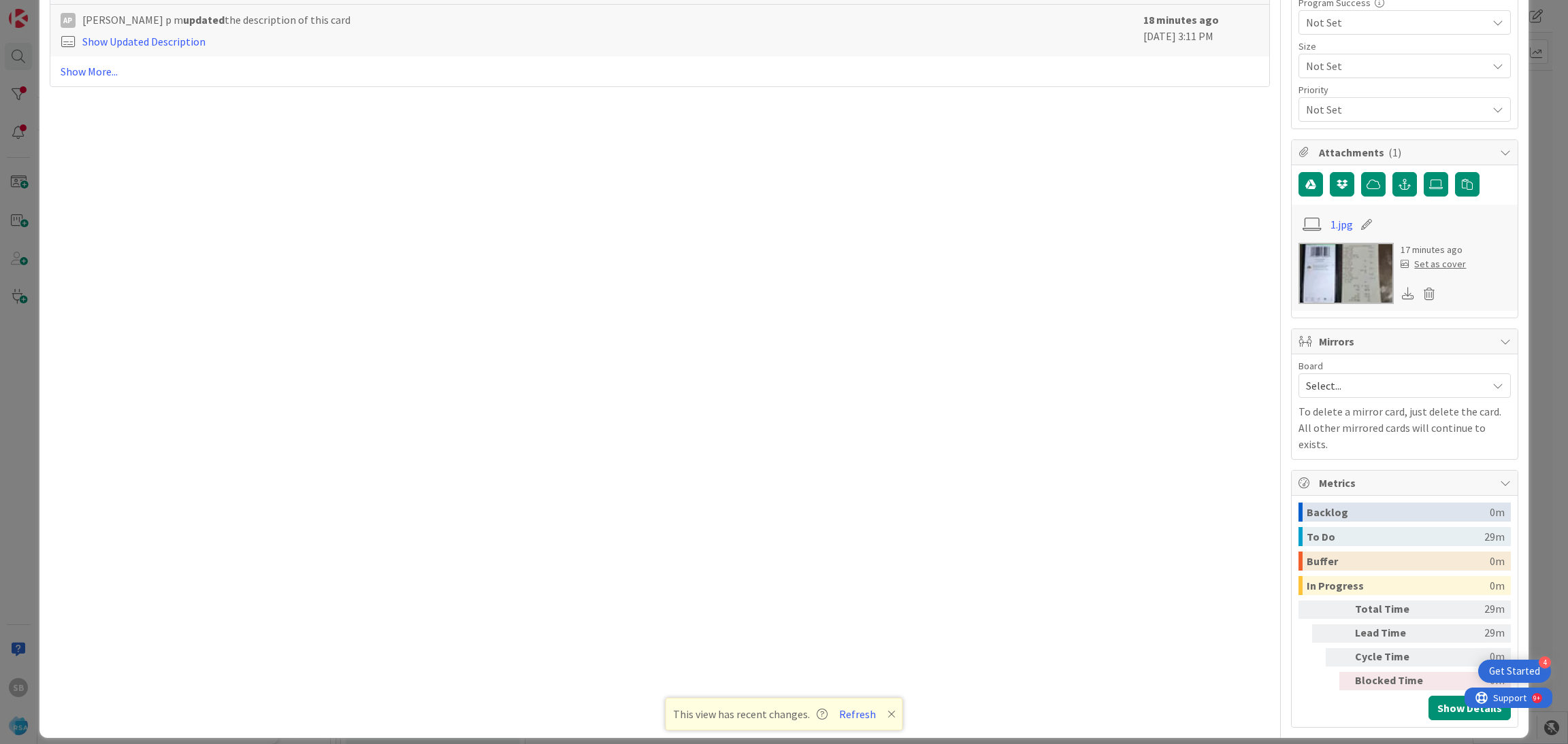
click at [1332, 392] on span "Select..." at bounding box center [1393, 385] width 175 height 19
click at [1324, 484] on span "Software Development" at bounding box center [1414, 473] width 180 height 20
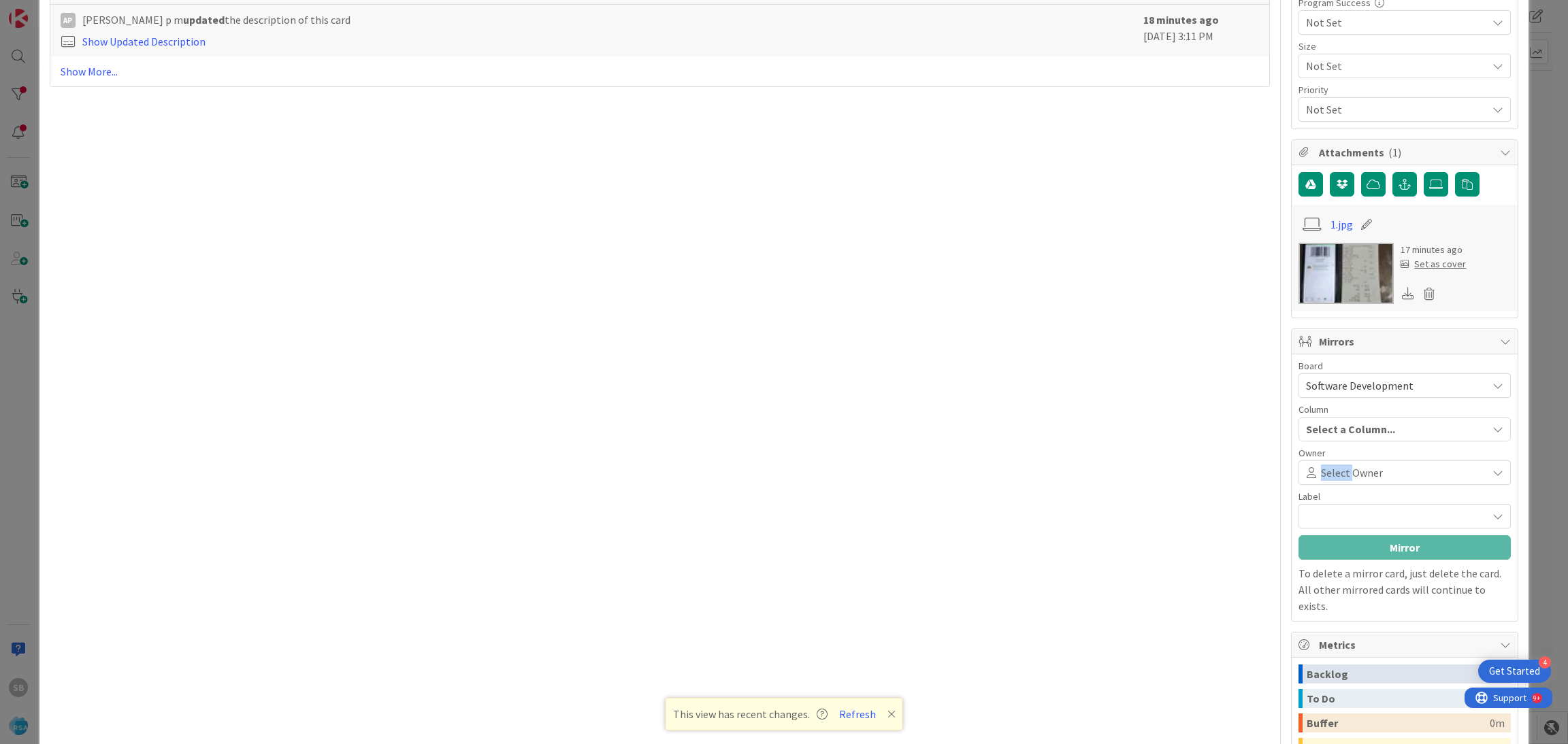
click at [1309, 485] on div "Select Owner" at bounding box center [1404, 473] width 212 height 25
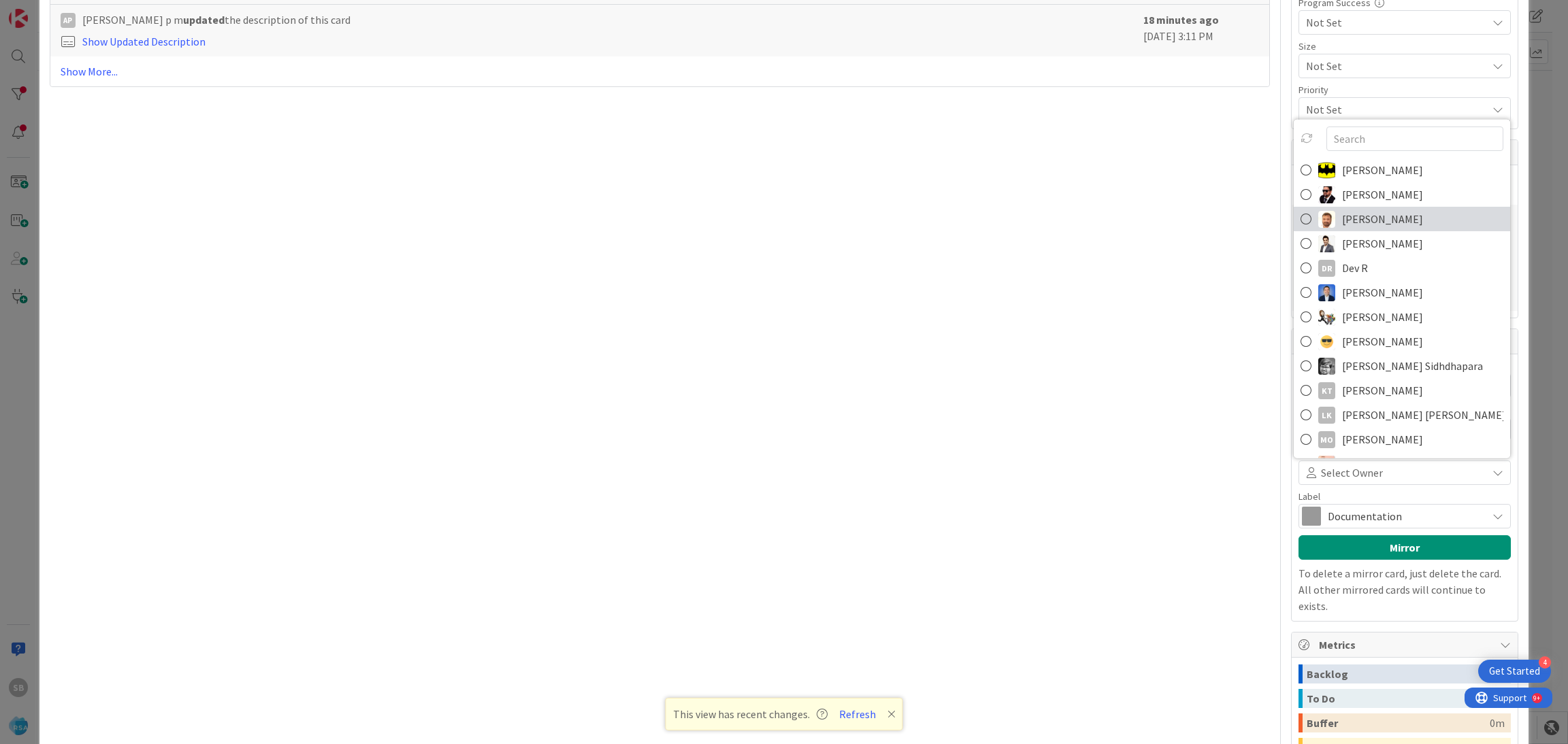
click at [1342, 214] on span "[PERSON_NAME]" at bounding box center [1382, 219] width 81 height 20
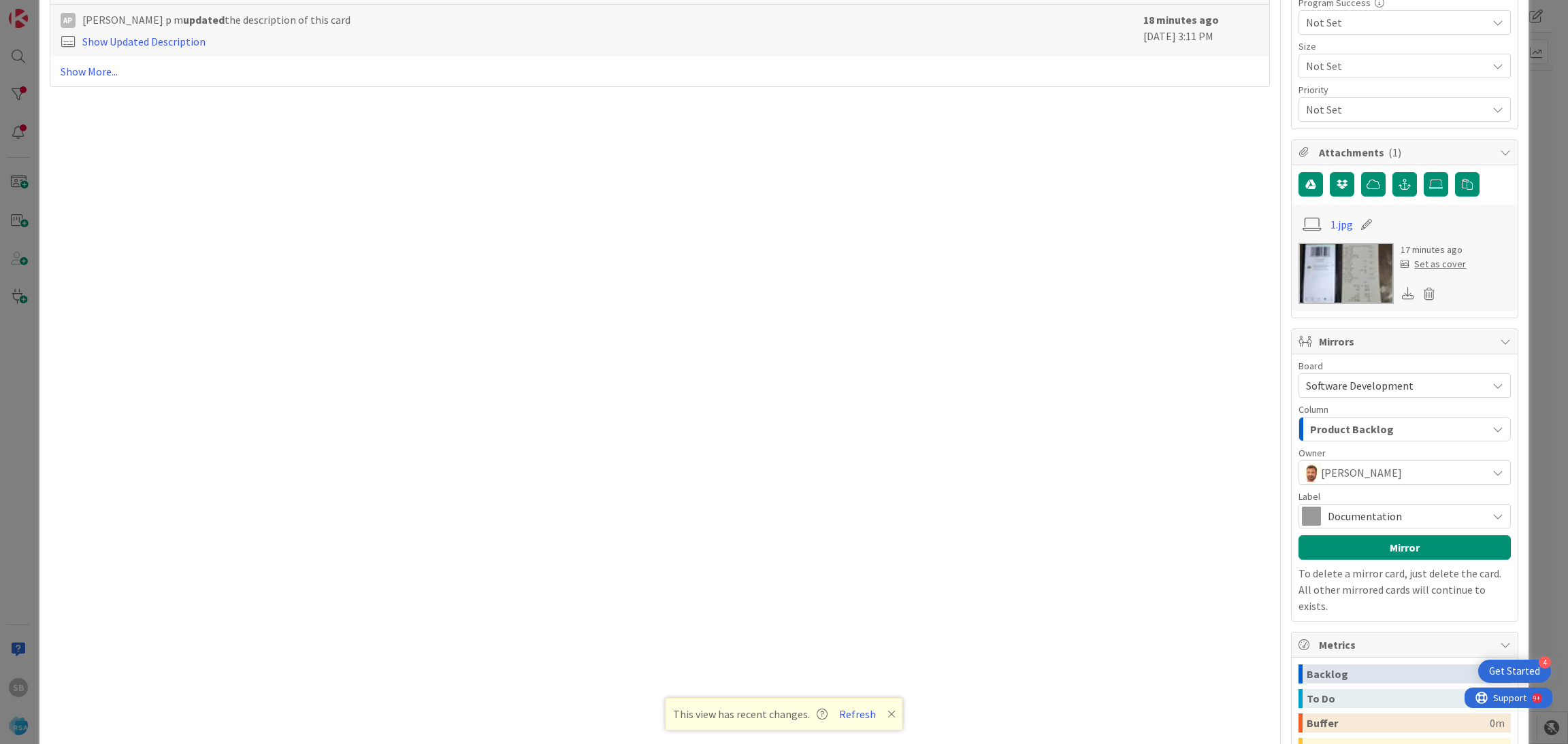
click at [1328, 523] on span "Documentation" at bounding box center [1403, 515] width 152 height 19
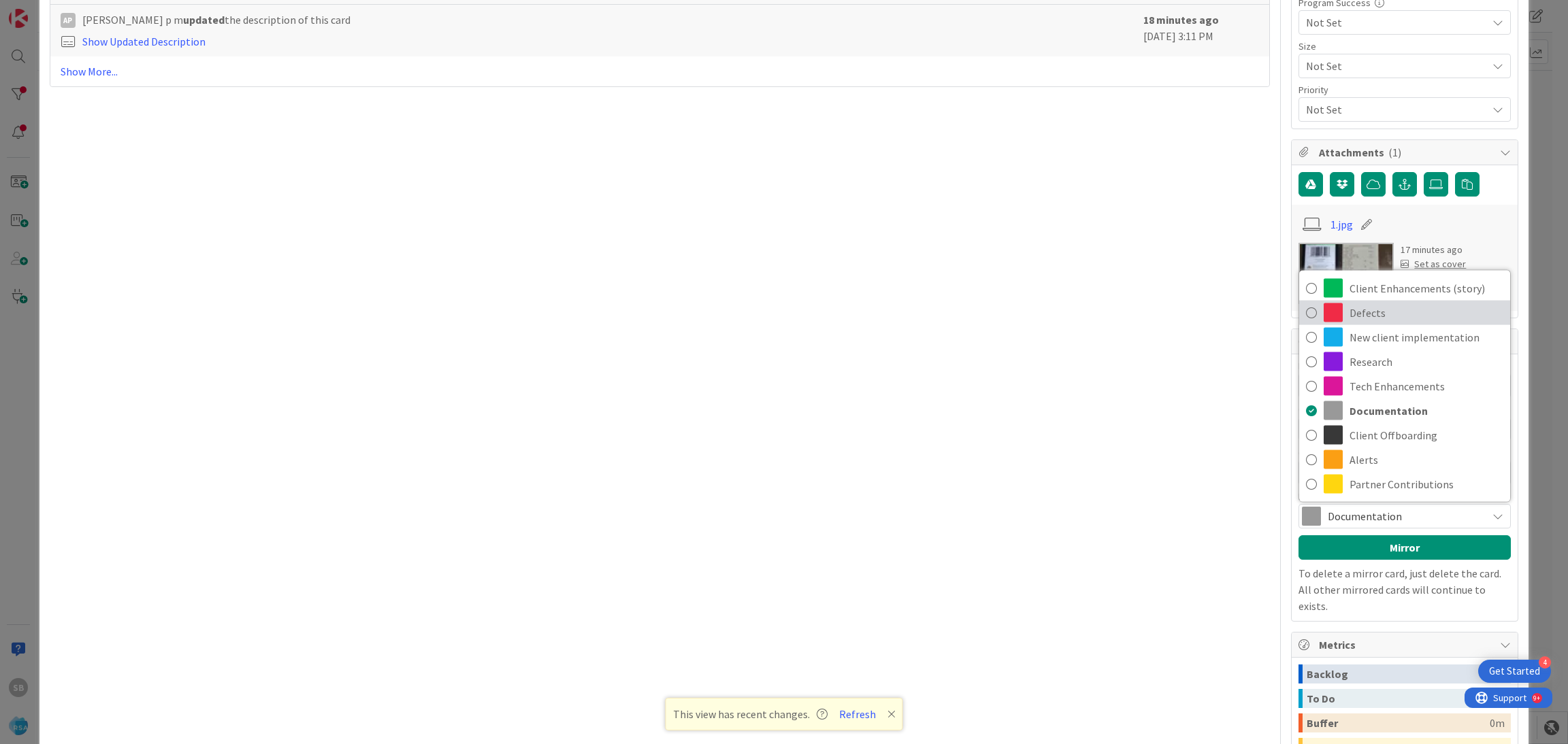
click at [1350, 307] on span "Defects" at bounding box center [1426, 312] width 154 height 20
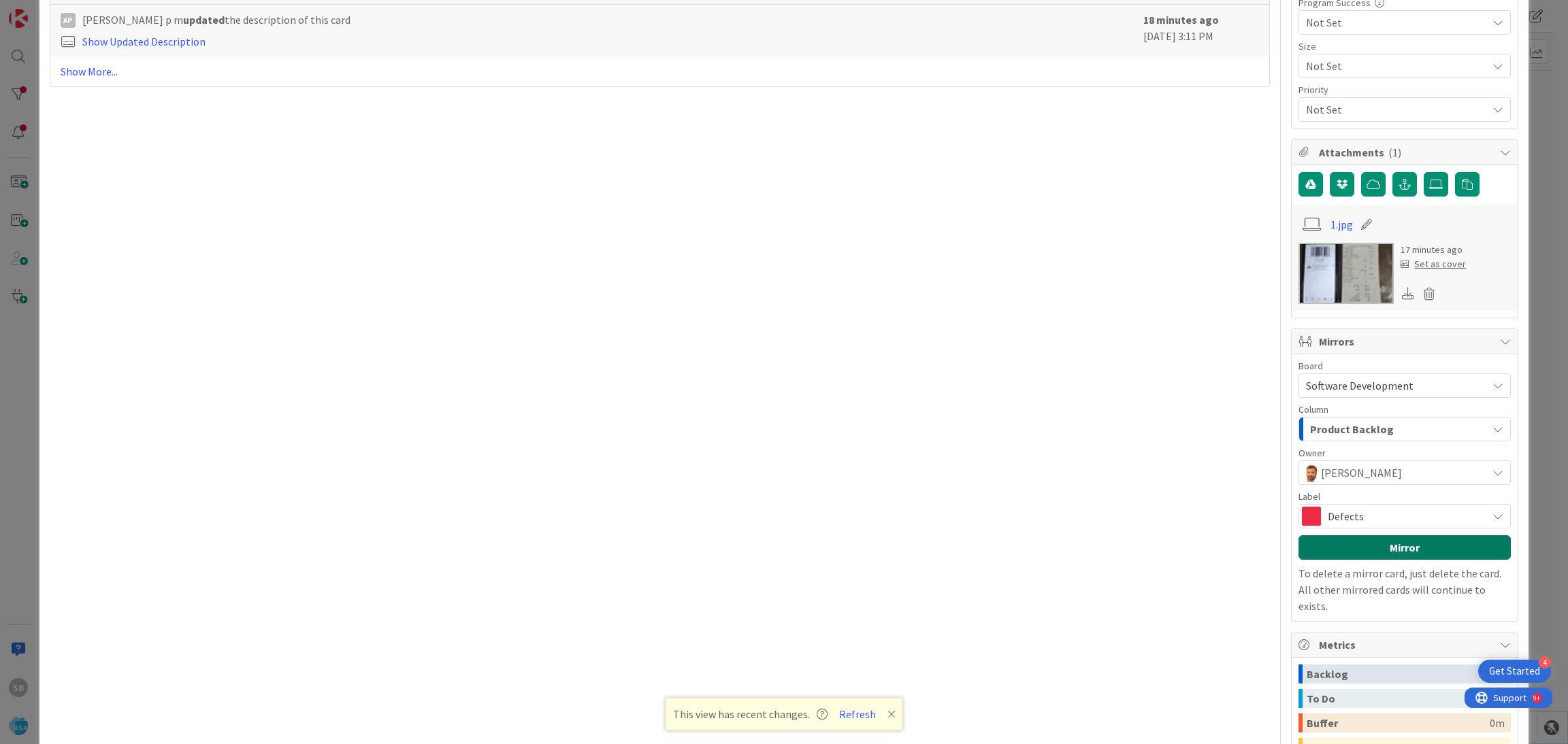
click at [1324, 551] on button "Mirror" at bounding box center [1404, 547] width 212 height 25
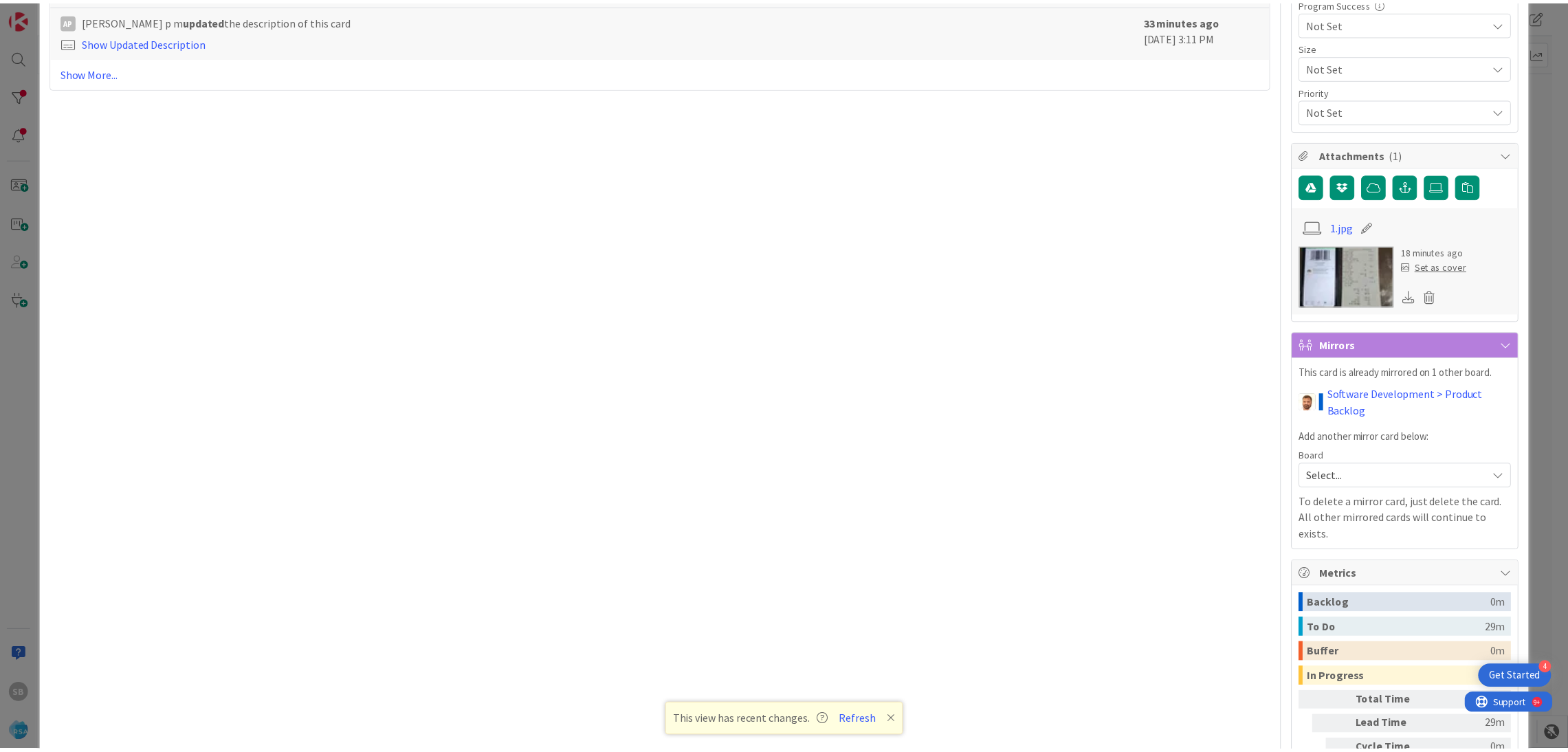
scroll to position [31, 0]
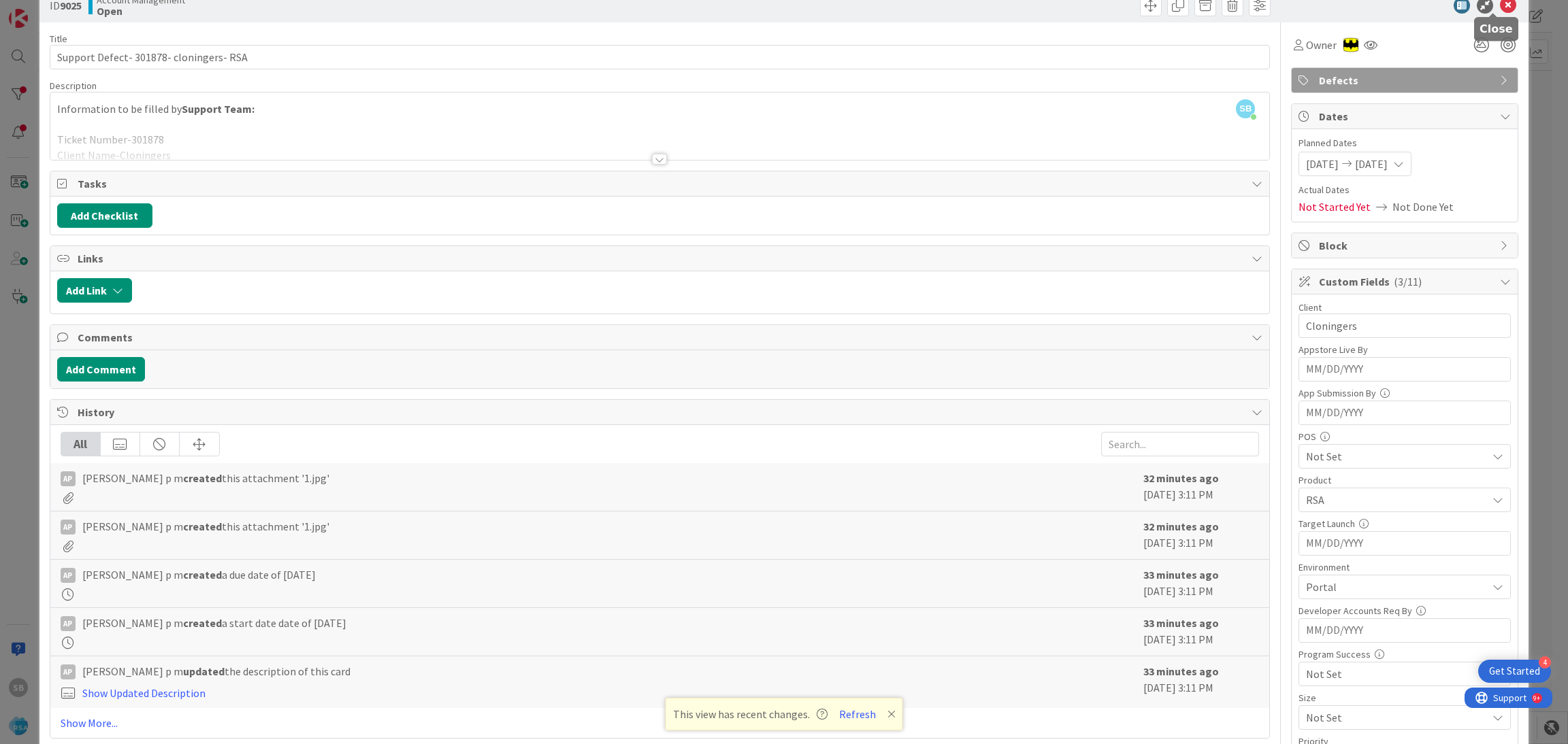
click at [1499, 2] on icon at bounding box center [1507, 5] width 16 height 16
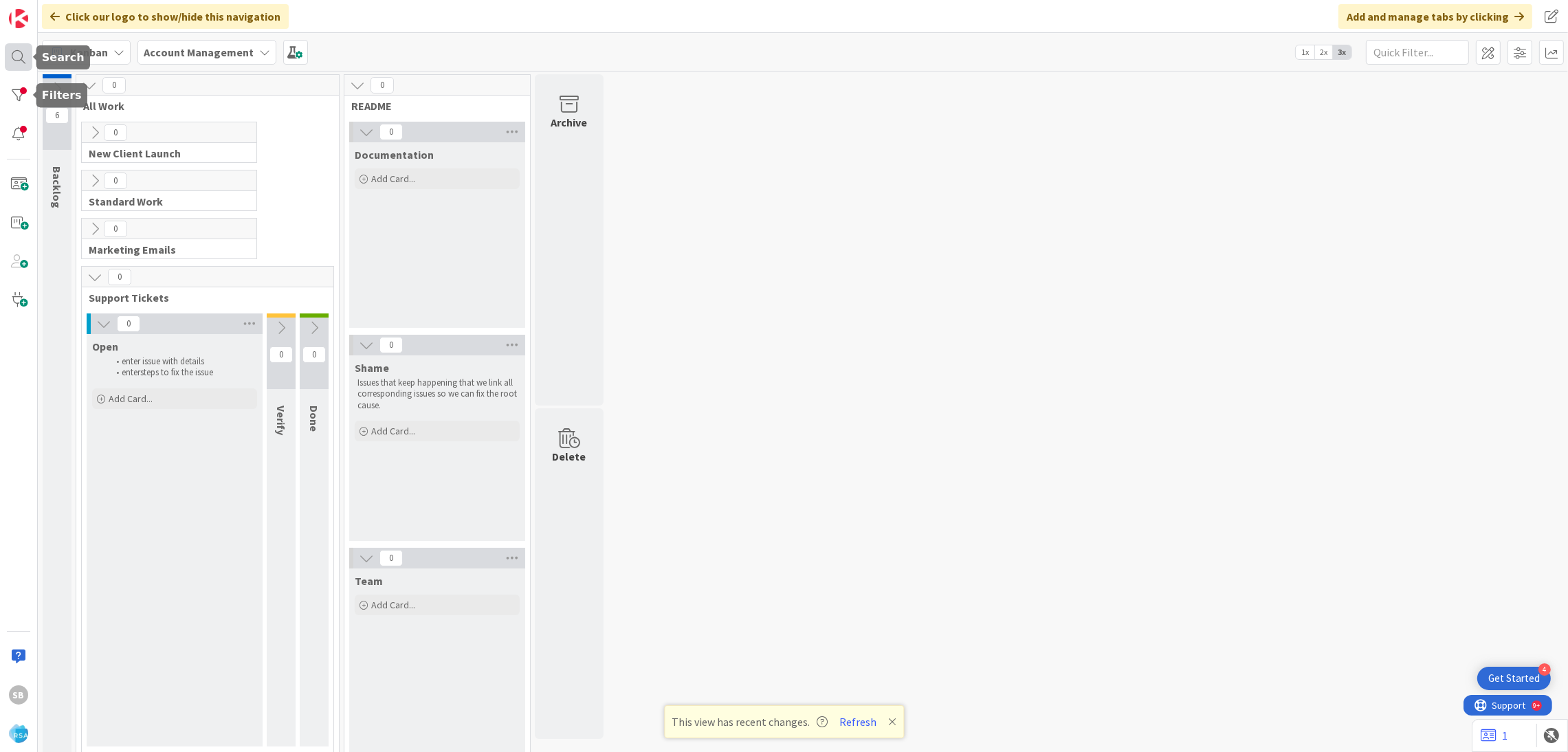
click at [10, 57] on div at bounding box center [18, 57] width 28 height 28
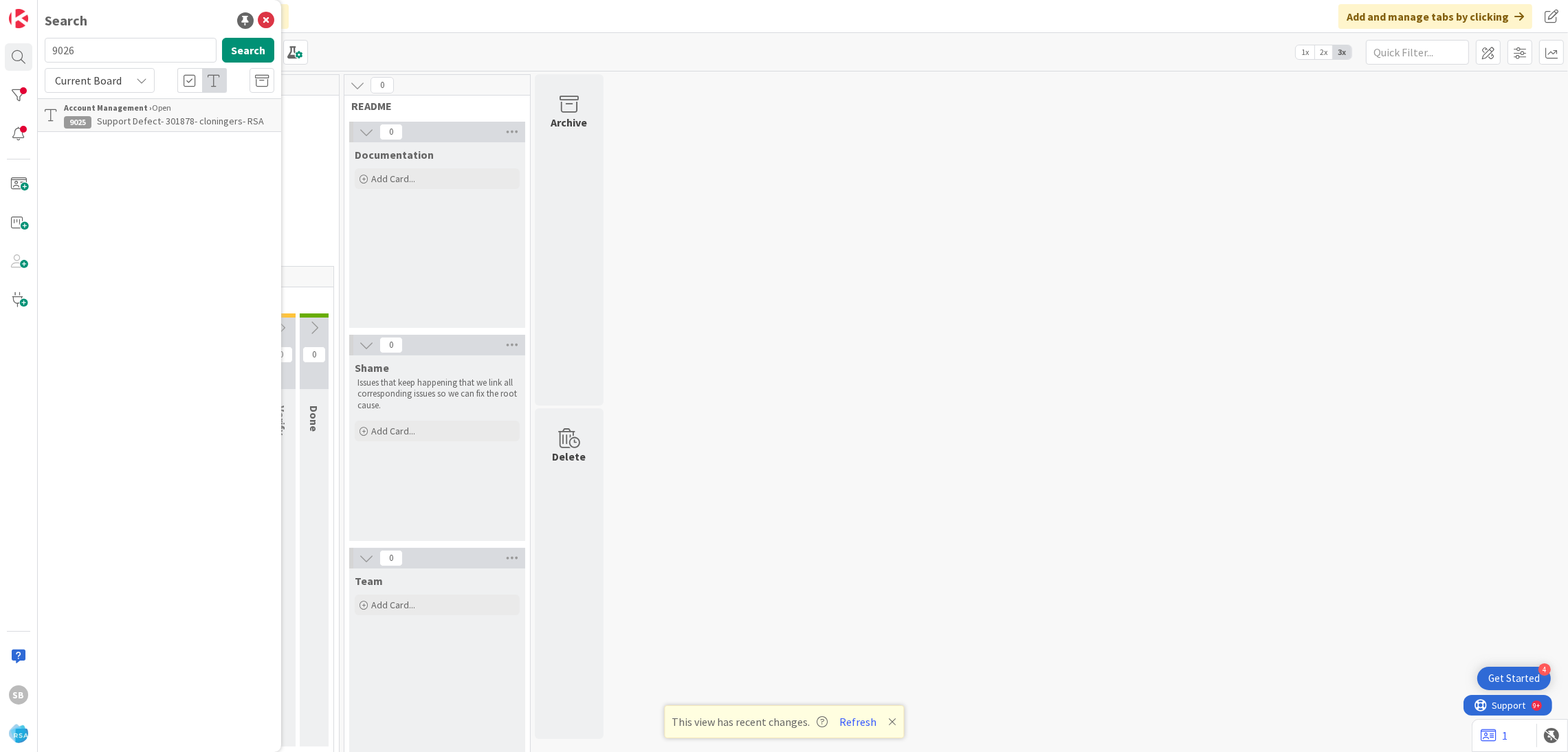
type input "9026"
click at [212, 112] on div "Account Management › Open" at bounding box center [169, 108] width 211 height 13
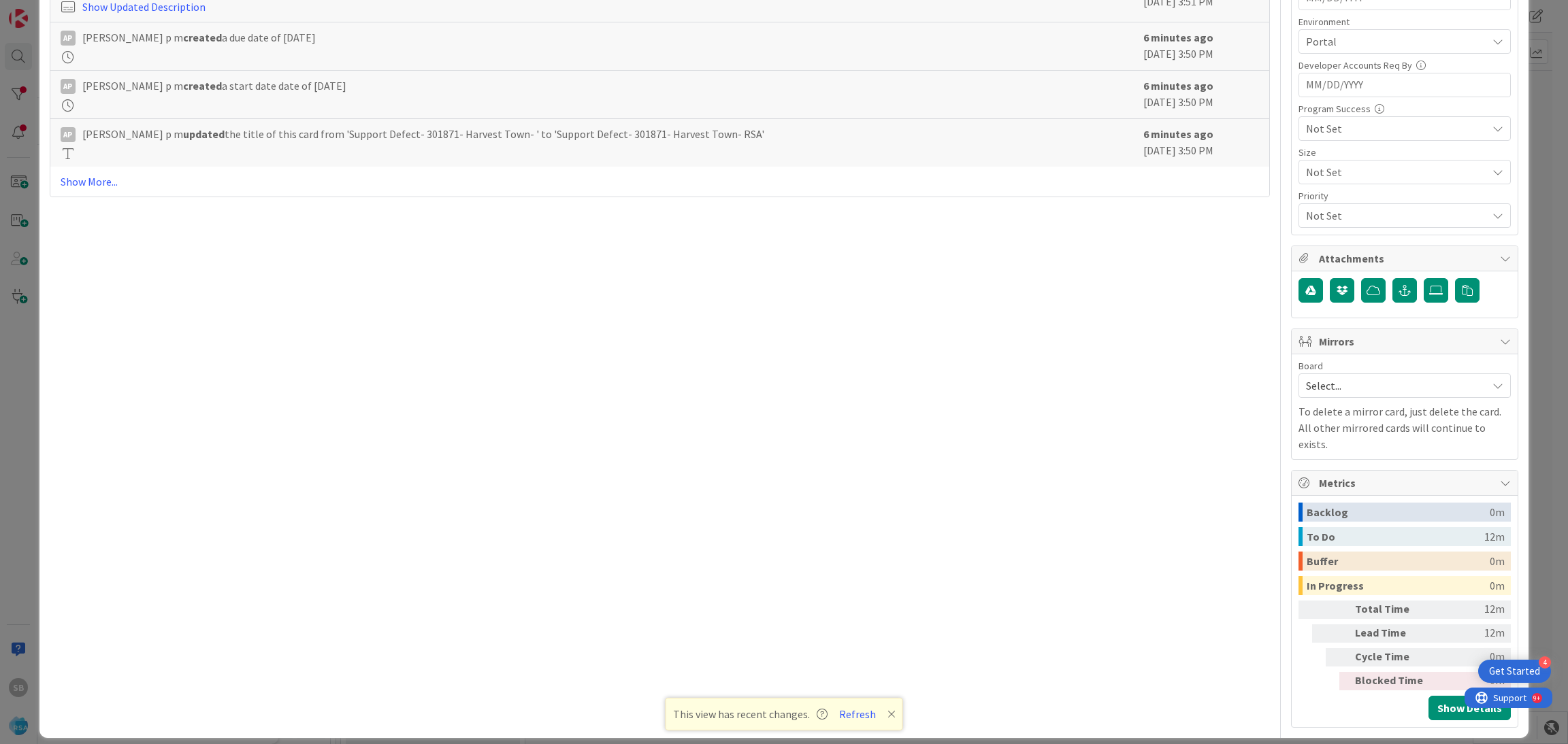
click at [1359, 371] on div "Board" at bounding box center [1404, 366] width 212 height 10
click at [1335, 405] on div "Board Select... To delete a mirror card, just delete the card. All other mirror…" at bounding box center [1404, 407] width 212 height 91
click at [1328, 395] on span "Select..." at bounding box center [1393, 385] width 175 height 19
click at [1324, 471] on span "Software Development" at bounding box center [1414, 473] width 180 height 20
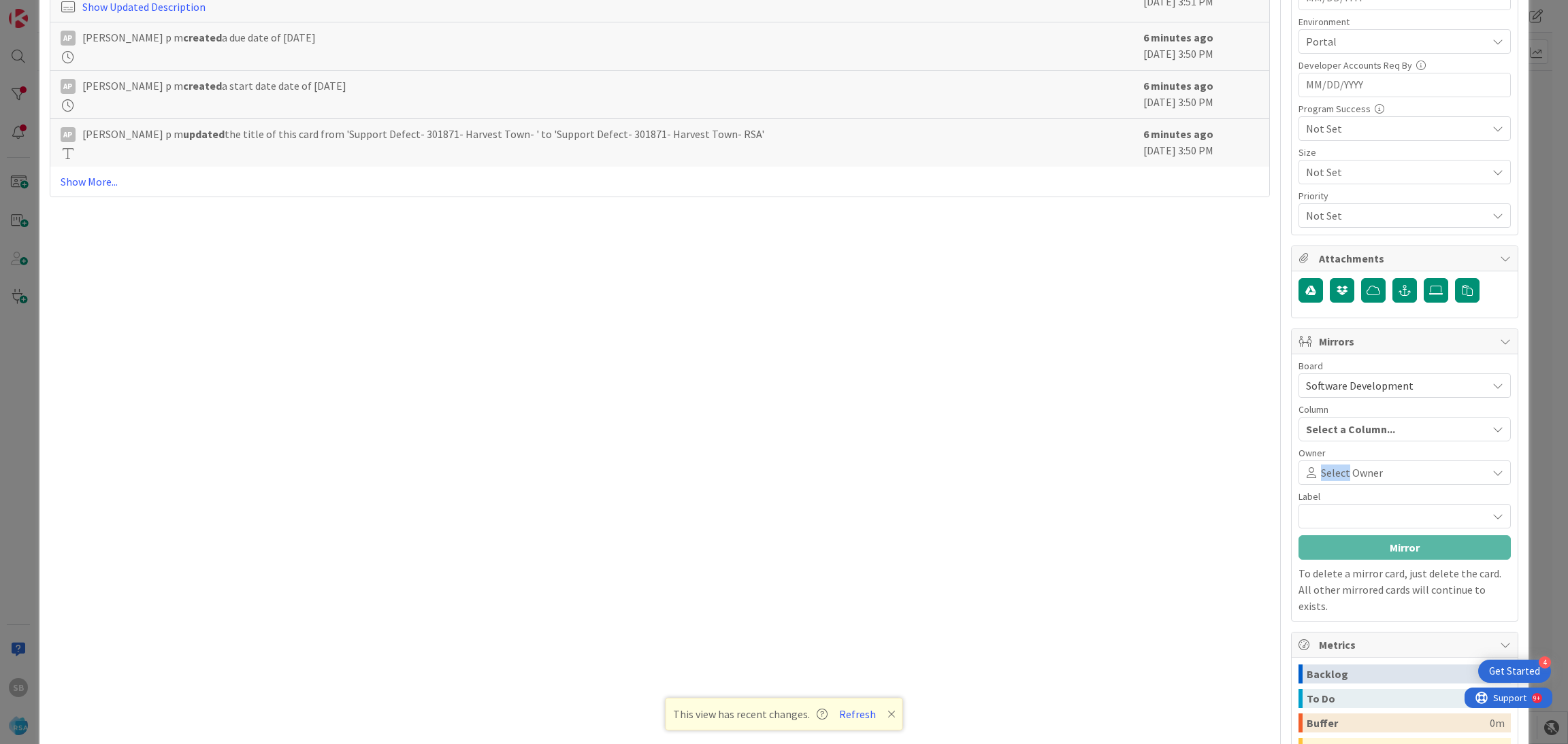
click at [1321, 471] on span "Select Owner" at bounding box center [1352, 473] width 62 height 16
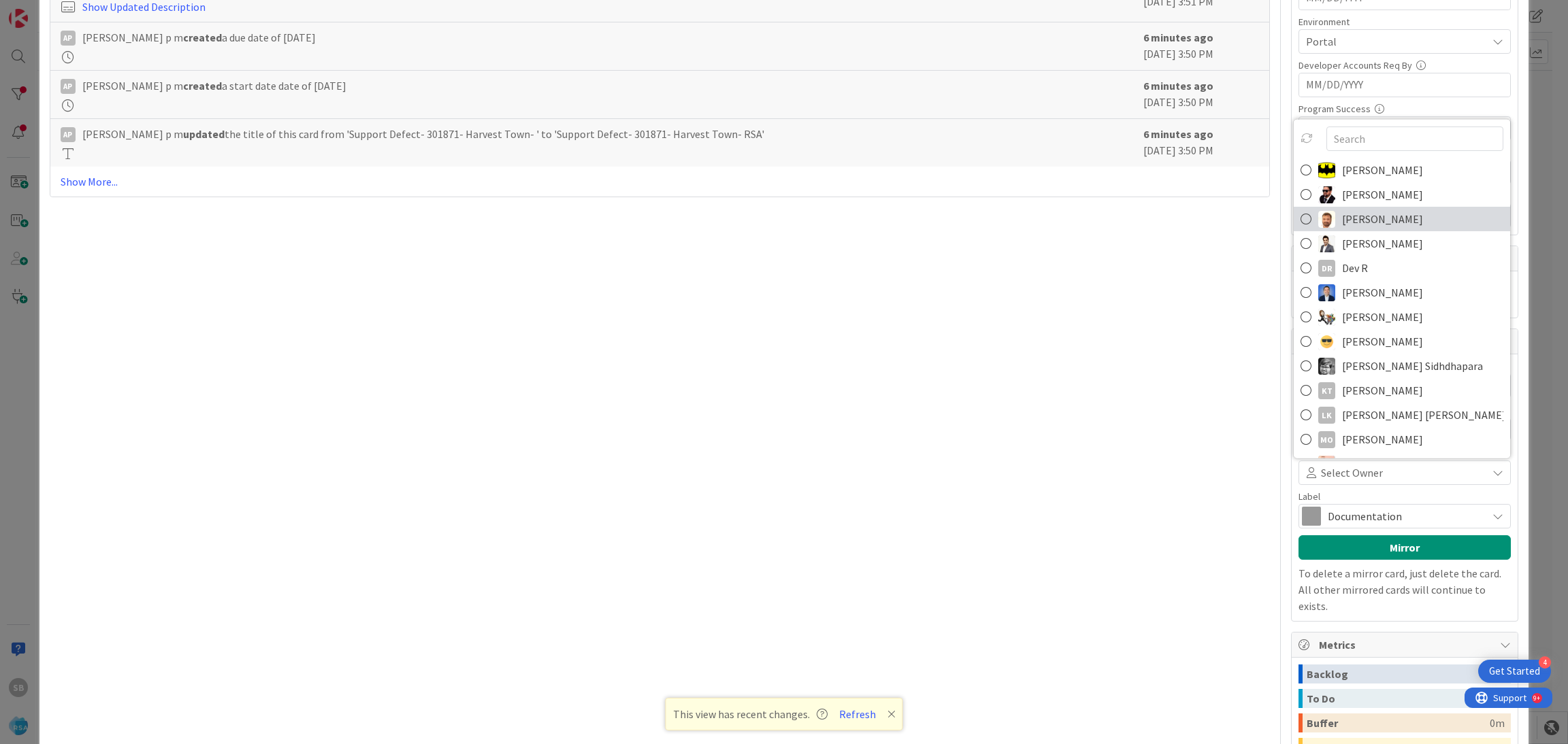
click at [1342, 222] on span "[PERSON_NAME]" at bounding box center [1382, 219] width 81 height 20
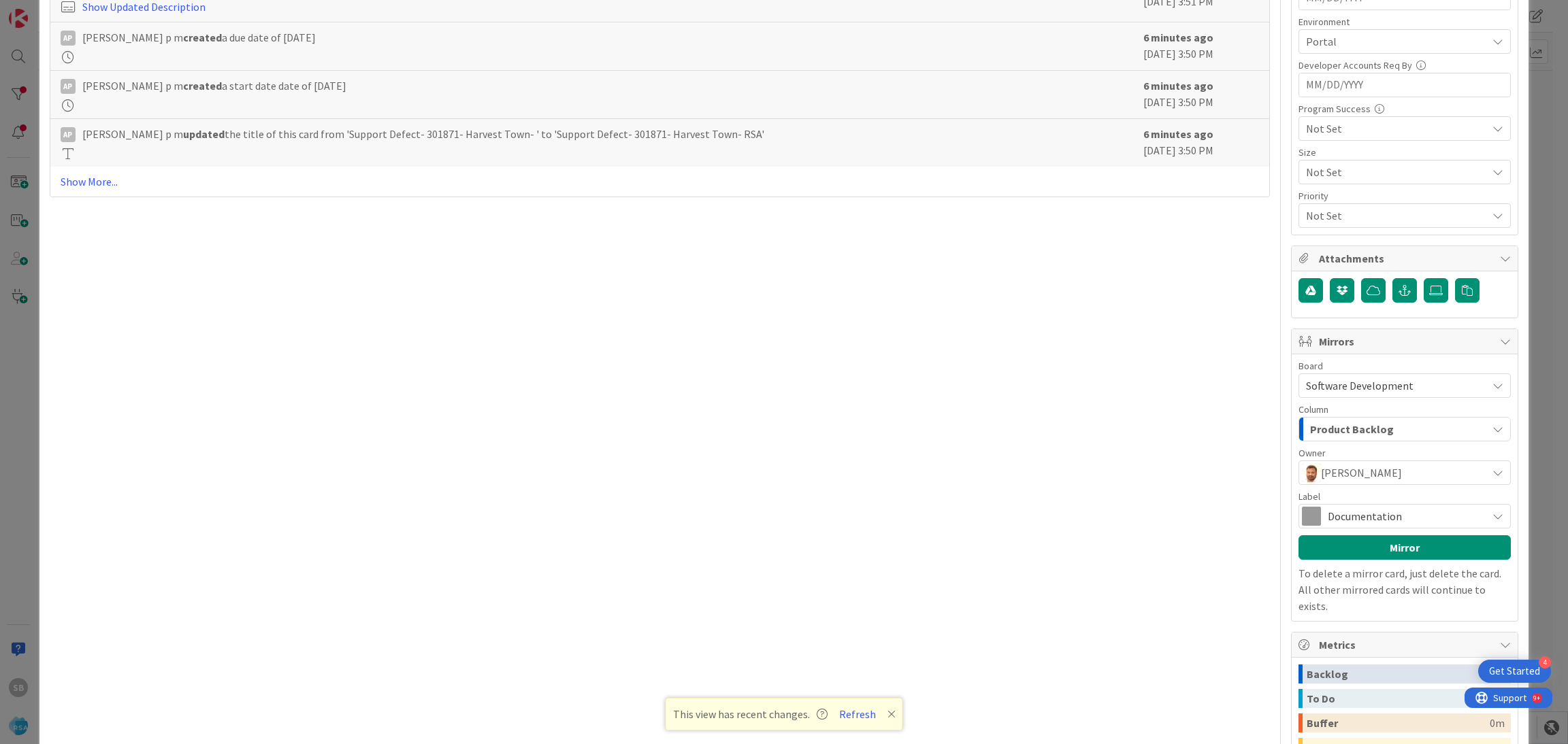
click at [1344, 514] on span "Documentation" at bounding box center [1403, 515] width 152 height 19
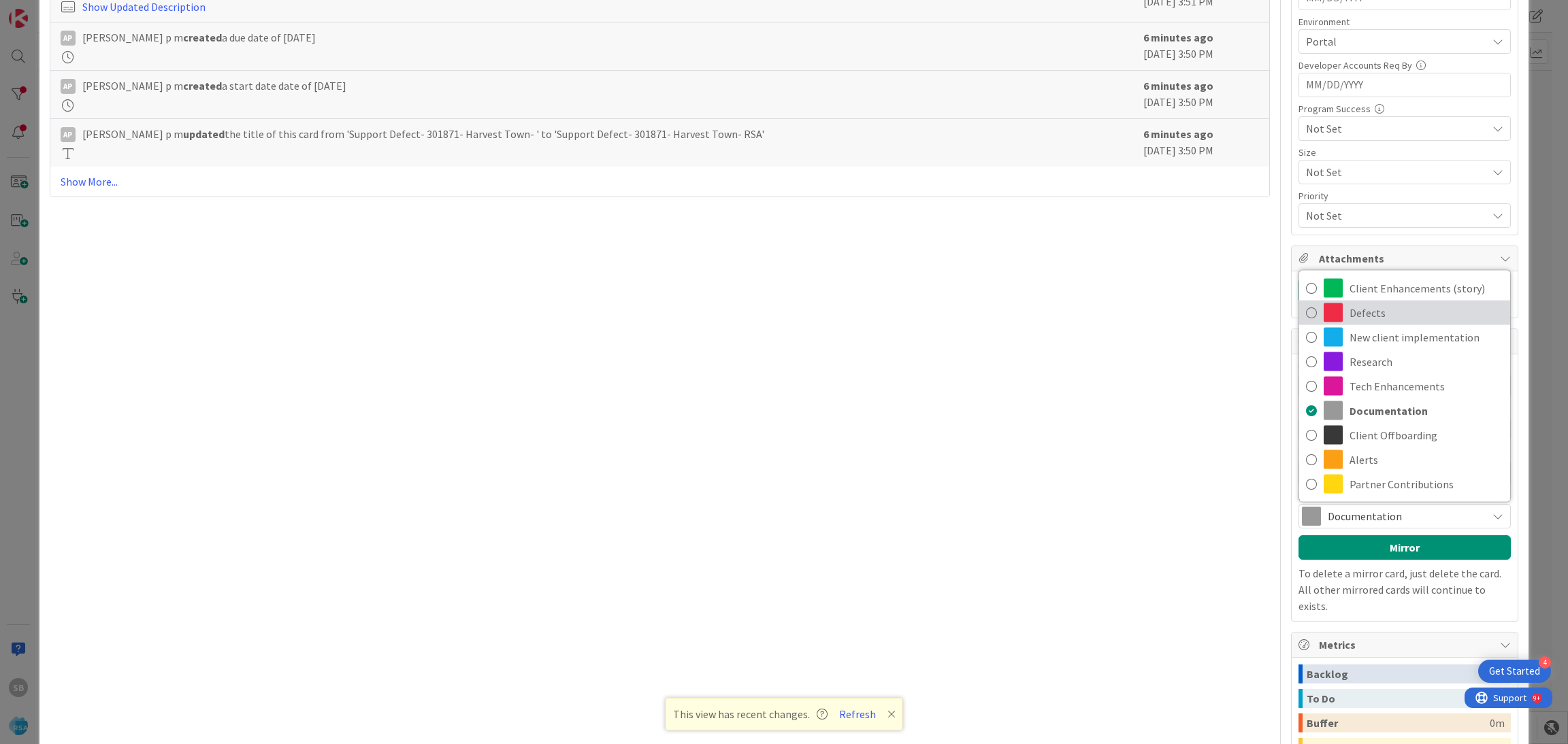
click at [1351, 325] on link "Defects" at bounding box center [1404, 313] width 211 height 25
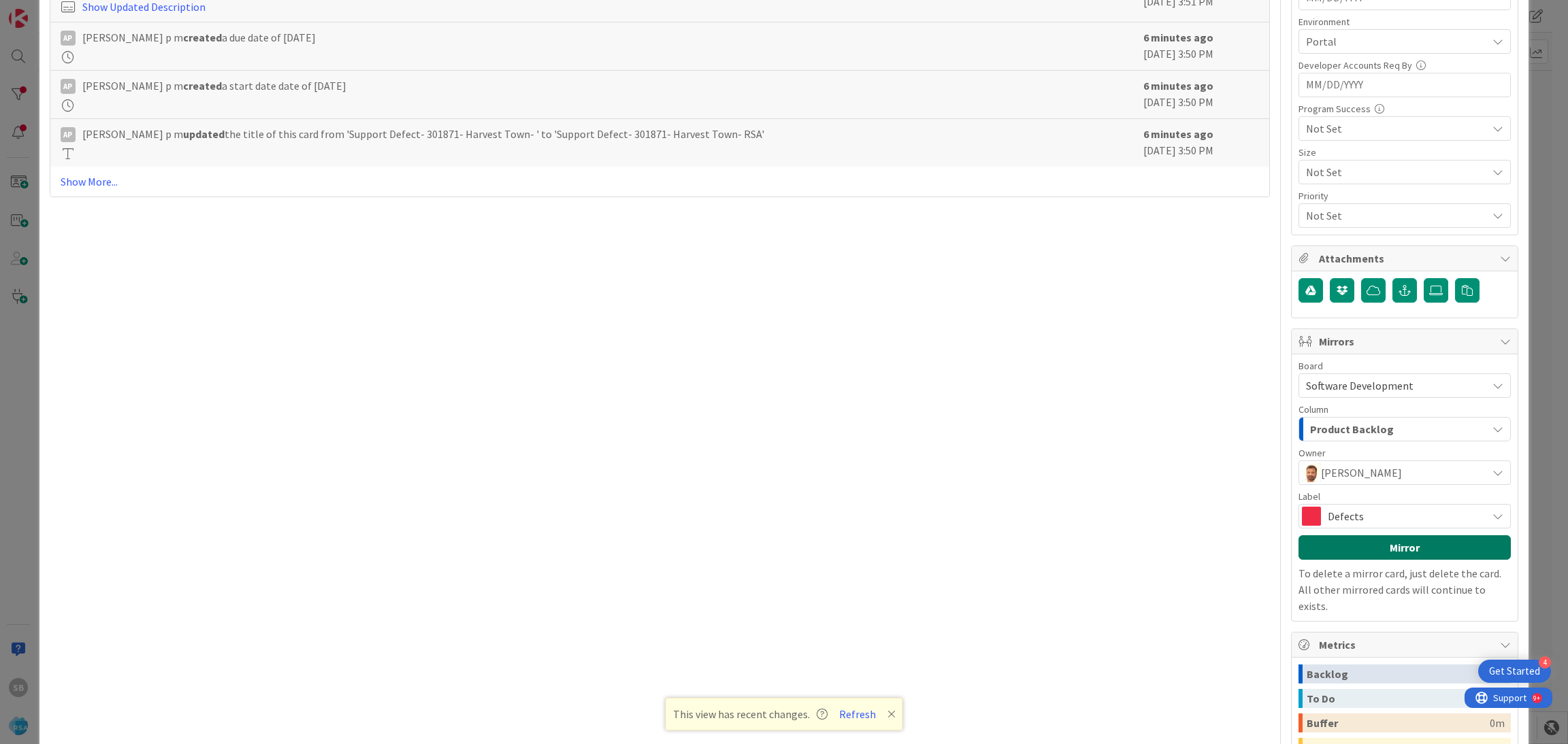
click at [1318, 551] on button "Mirror" at bounding box center [1404, 547] width 212 height 25
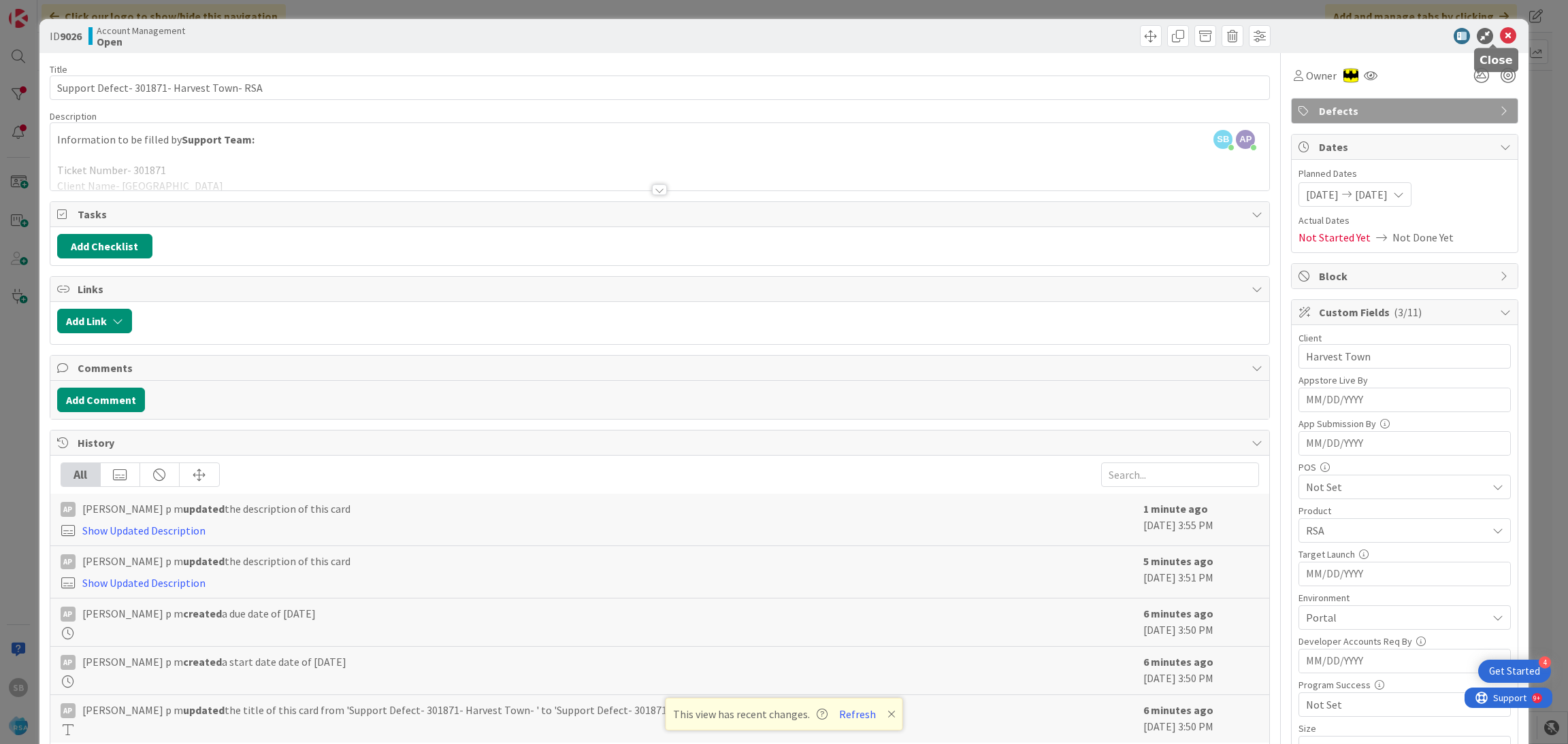
click at [1499, 30] on icon at bounding box center [1507, 36] width 16 height 16
